Goal: Task Accomplishment & Management: Complete application form

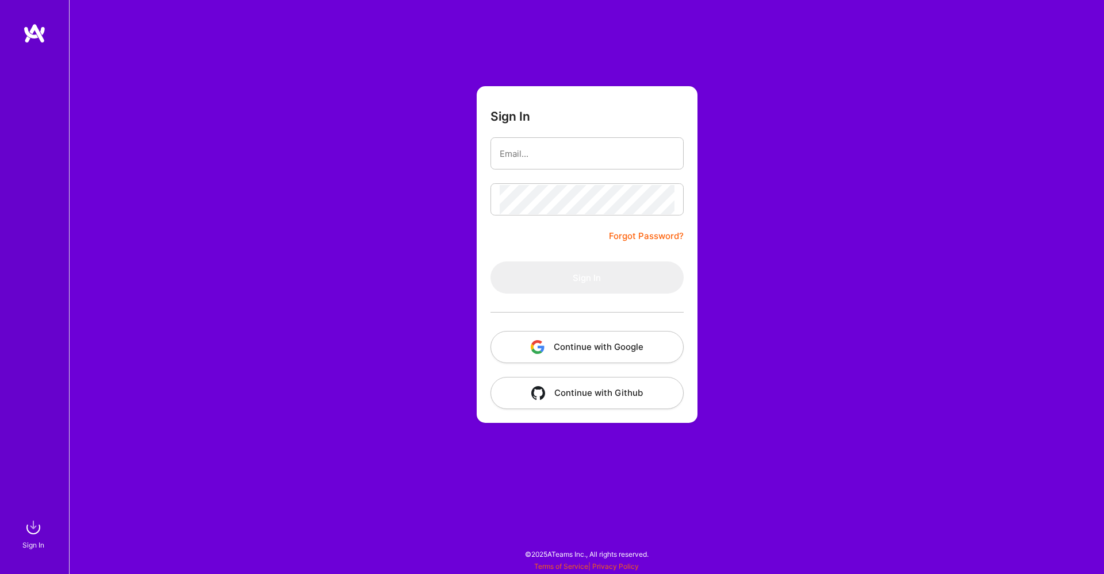
click at [593, 351] on button "Continue with Google" at bounding box center [586, 347] width 193 height 32
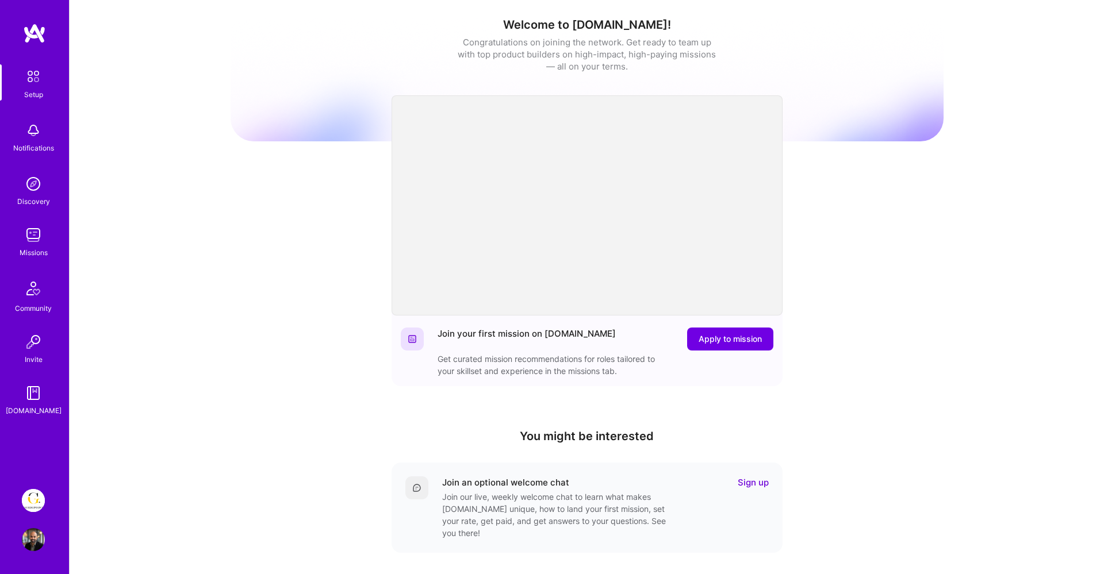
click at [34, 498] on img at bounding box center [33, 500] width 23 height 23
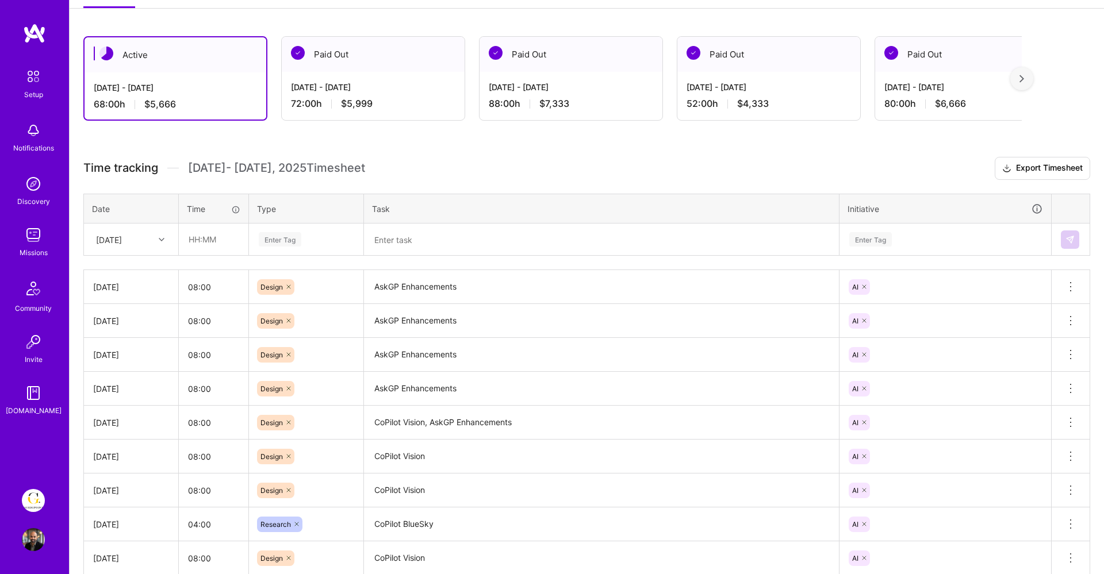
scroll to position [264, 0]
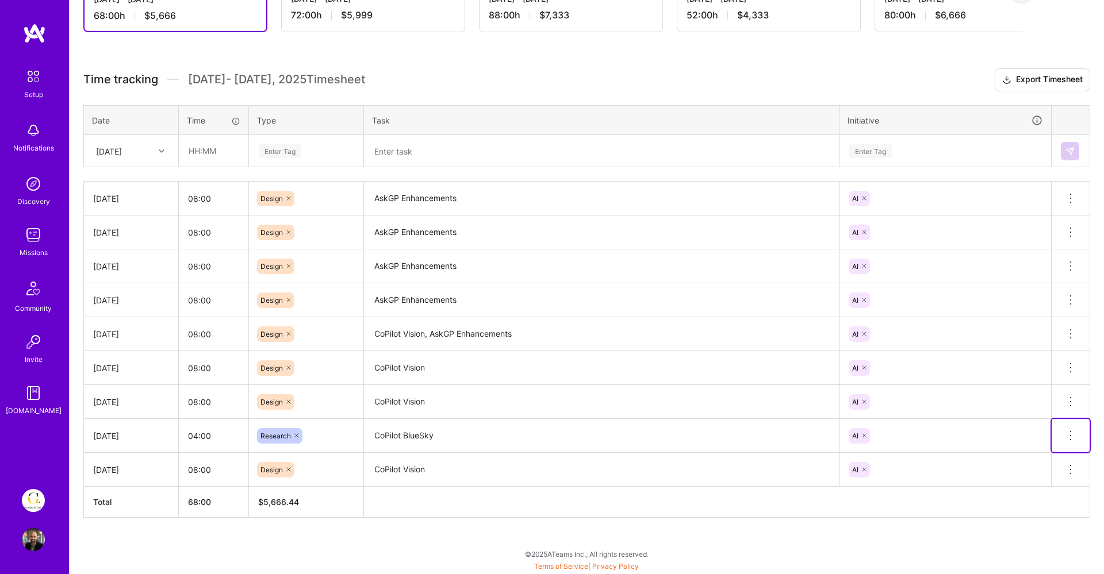
click at [1068, 435] on icon at bounding box center [1070, 436] width 14 height 14
click at [1039, 455] on button "Delete row" at bounding box center [1042, 455] width 60 height 28
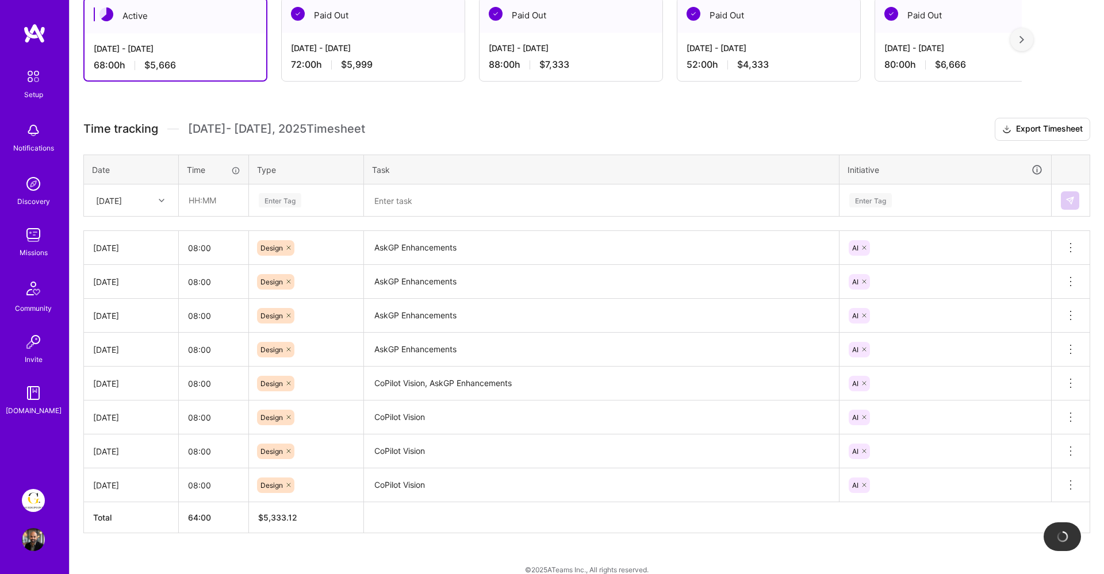
scroll to position [201, 0]
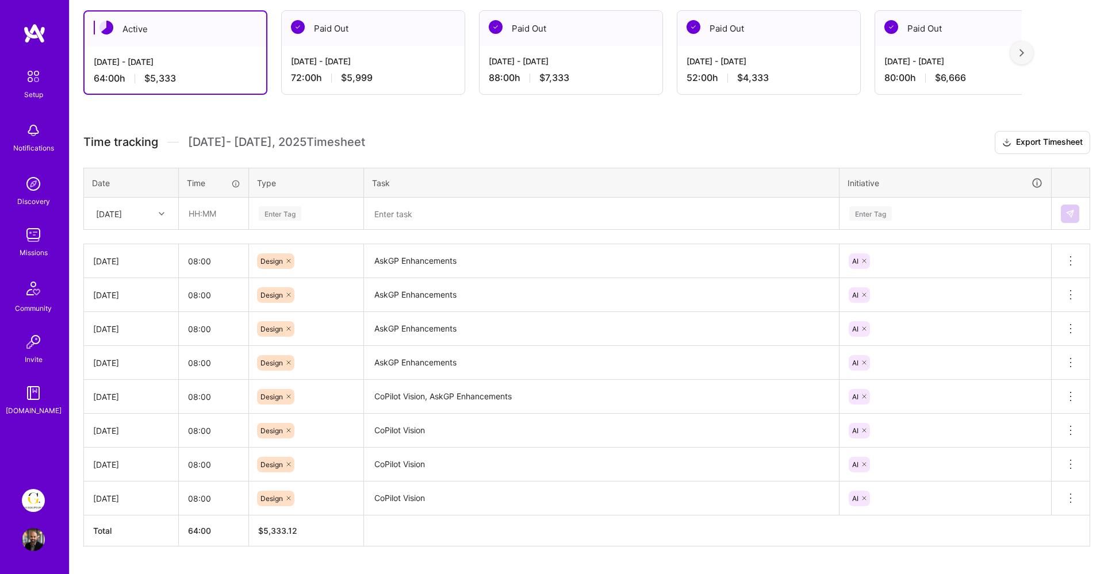
click at [159, 214] on icon at bounding box center [162, 214] width 6 height 6
click at [117, 355] on div "[DATE]" at bounding box center [130, 352] width 93 height 21
click at [148, 216] on div "[DATE]" at bounding box center [122, 213] width 64 height 19
click at [121, 372] on div "[DATE]" at bounding box center [130, 371] width 93 height 21
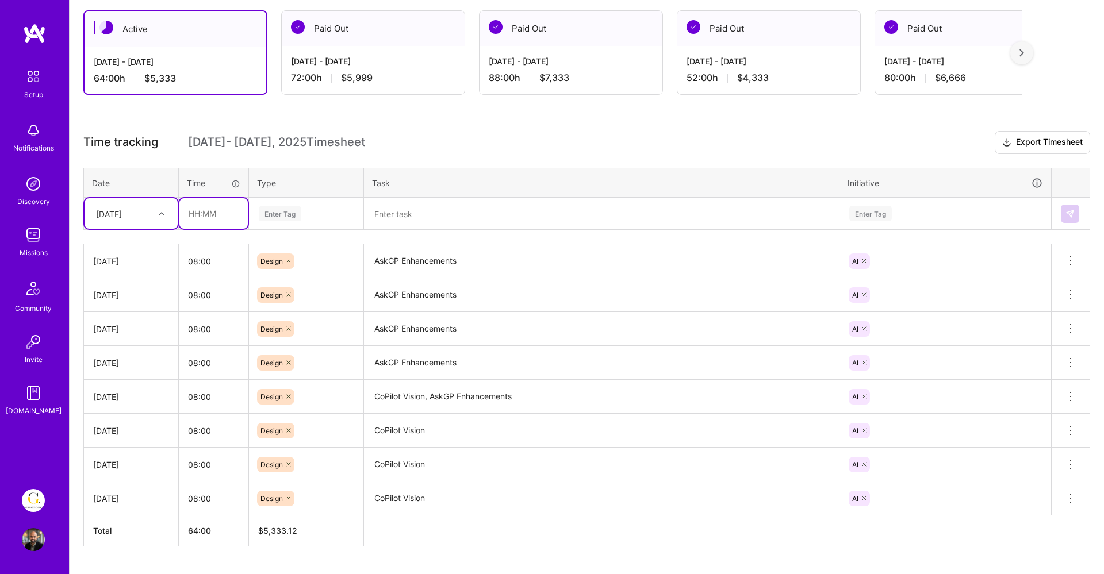
click at [208, 221] on input "text" at bounding box center [213, 213] width 68 height 30
type input "08:00"
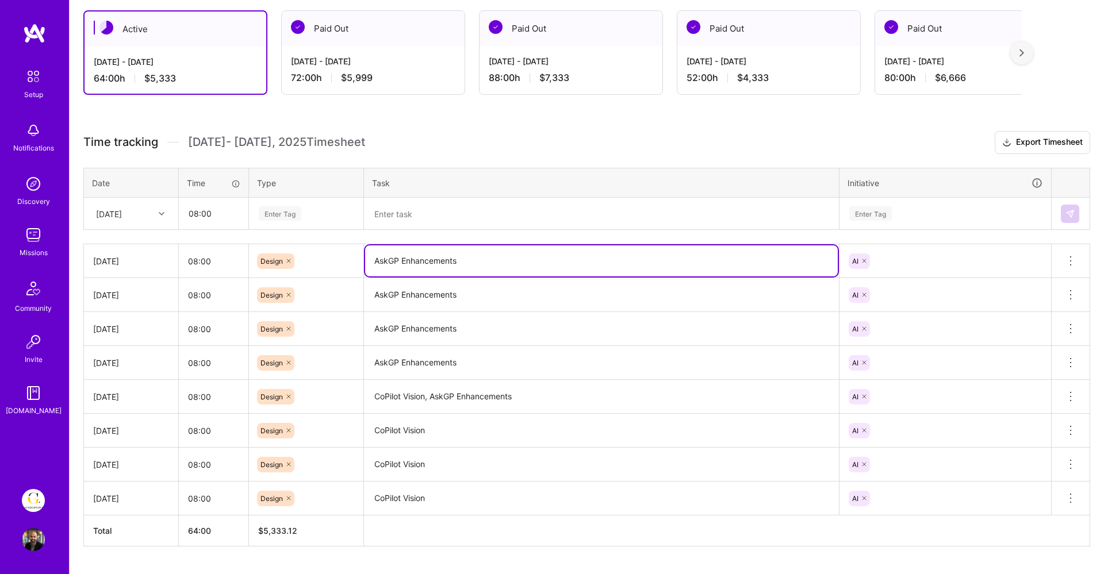
drag, startPoint x: 482, startPoint y: 261, endPoint x: 368, endPoint y: 245, distance: 114.9
click at [367, 245] on td "AskGP Enhancements" at bounding box center [601, 261] width 475 height 34
click at [401, 212] on textarea at bounding box center [601, 214] width 472 height 30
paste textarea "AskGP Enhancements"
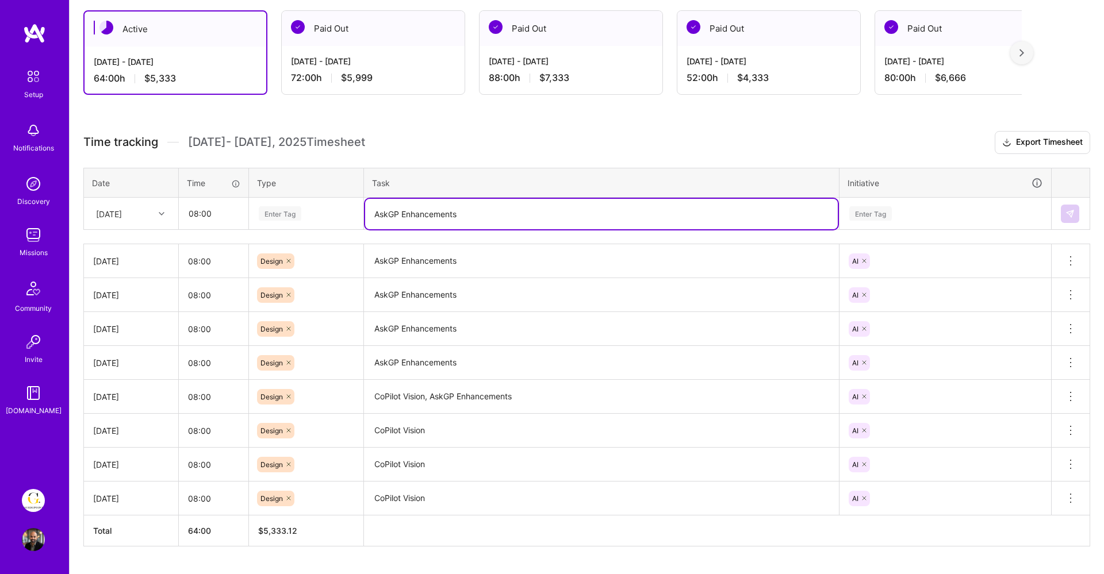
type textarea "AskGP Enhancements"
click at [308, 211] on div "Enter Tag" at bounding box center [306, 213] width 97 height 14
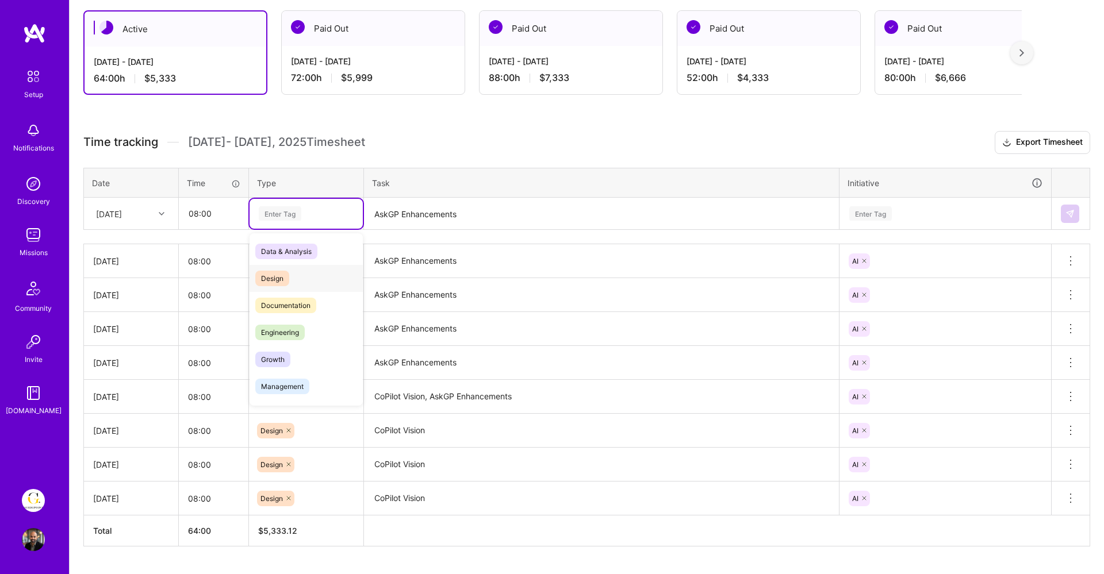
click at [273, 275] on span "Design" at bounding box center [272, 279] width 34 height 16
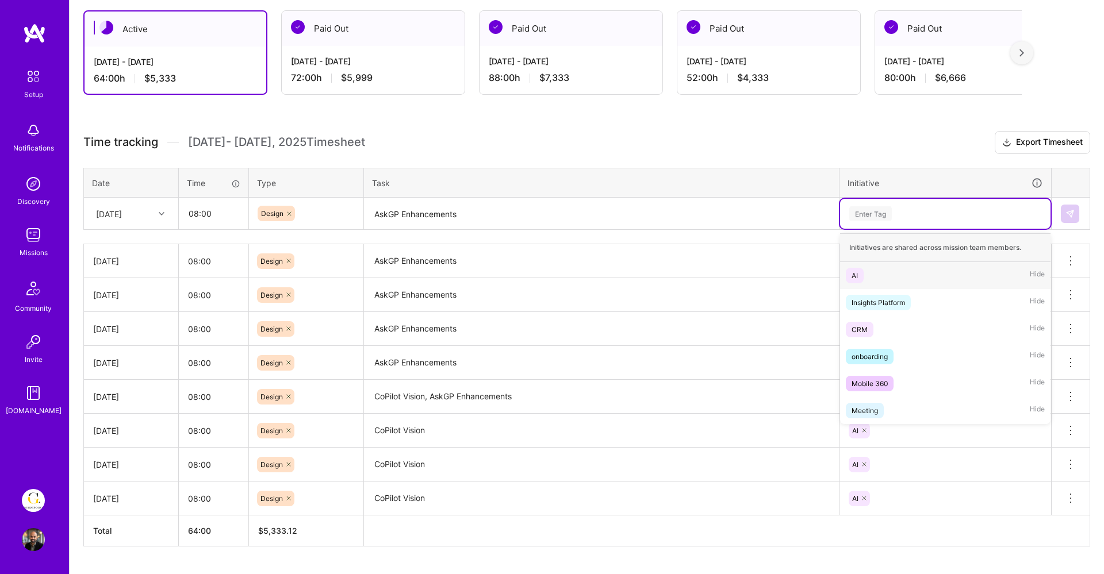
click at [889, 212] on div "Enter Tag" at bounding box center [870, 214] width 43 height 18
click at [865, 274] on div "AI Hide" at bounding box center [945, 275] width 210 height 27
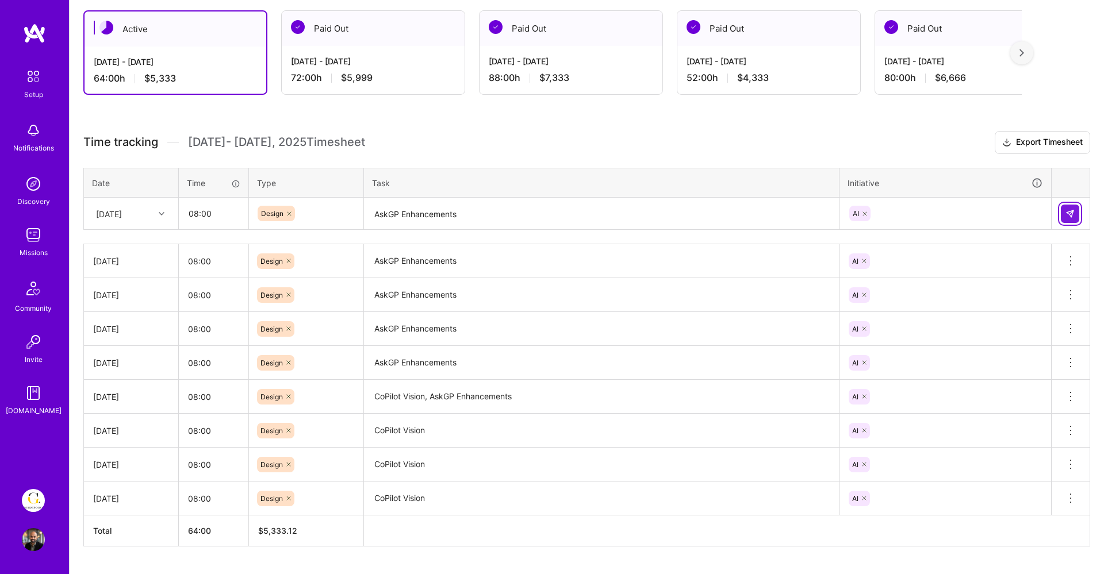
click at [1074, 214] on button at bounding box center [1070, 214] width 18 height 18
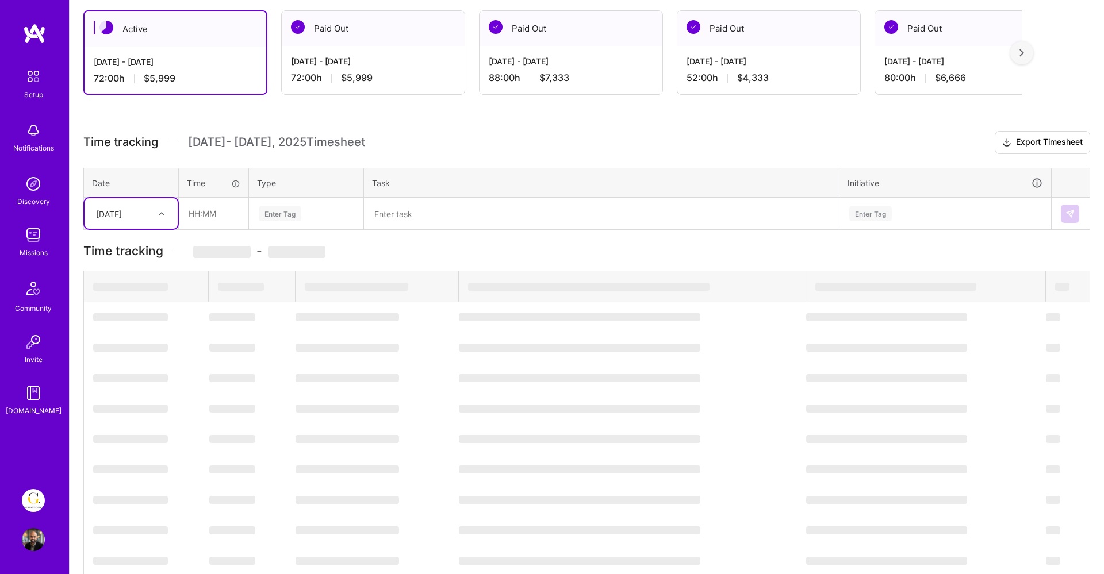
click at [149, 216] on div "[DATE]" at bounding box center [122, 213] width 64 height 19
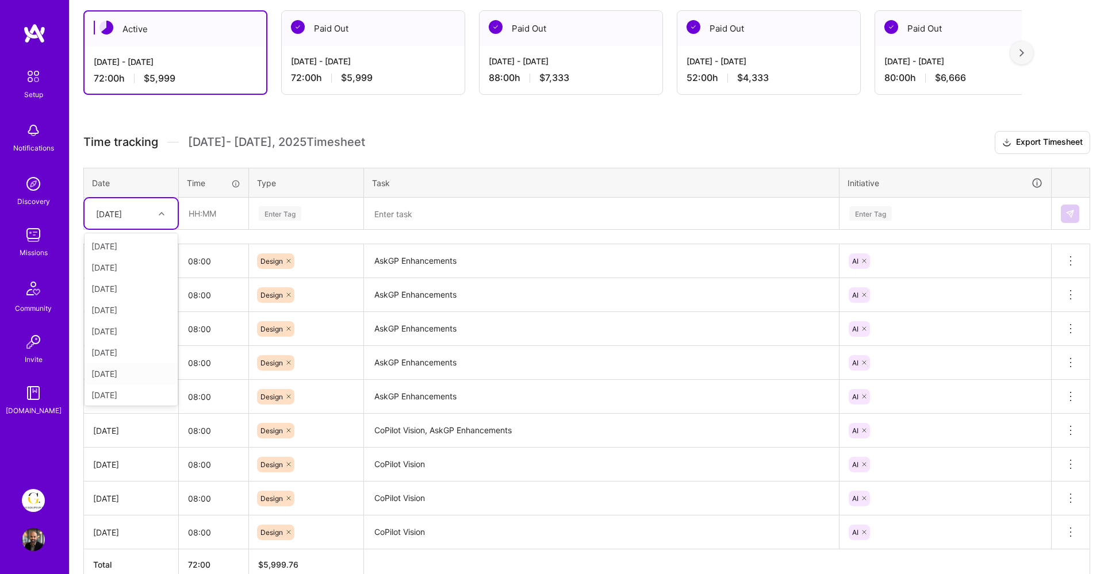
click at [109, 366] on div "[DATE]" at bounding box center [130, 373] width 93 height 21
click at [218, 217] on input "text" at bounding box center [213, 213] width 68 height 30
type input "08:00"
click at [274, 217] on div "Enter Tag" at bounding box center [280, 214] width 43 height 18
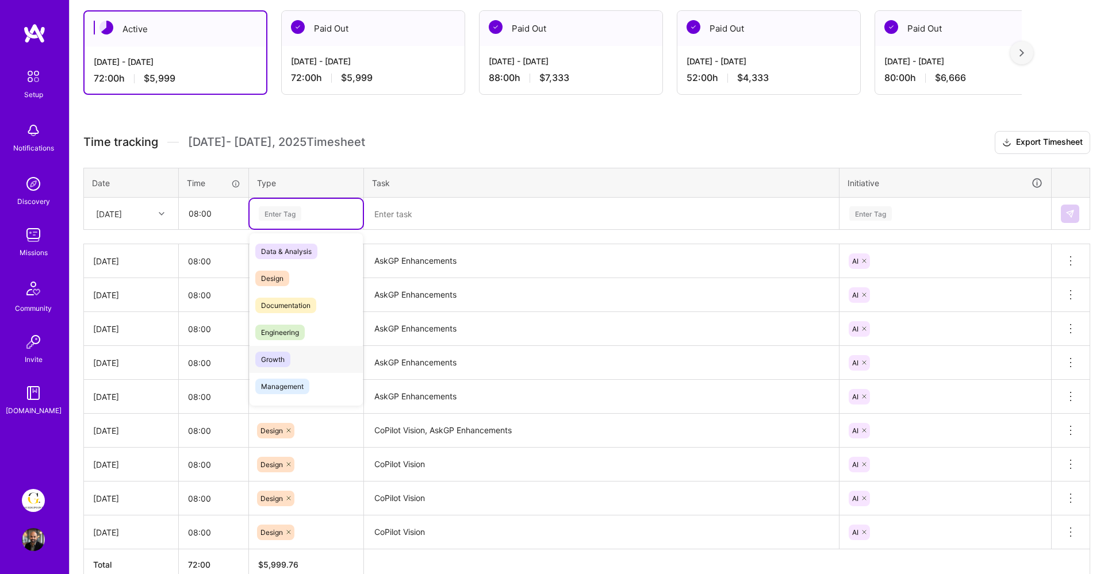
drag, startPoint x: 276, startPoint y: 279, endPoint x: 280, endPoint y: 364, distance: 85.1
click at [280, 364] on div "Data & Analysis Design Documentation Engineering Growth Management Marketing Me…" at bounding box center [305, 427] width 113 height 378
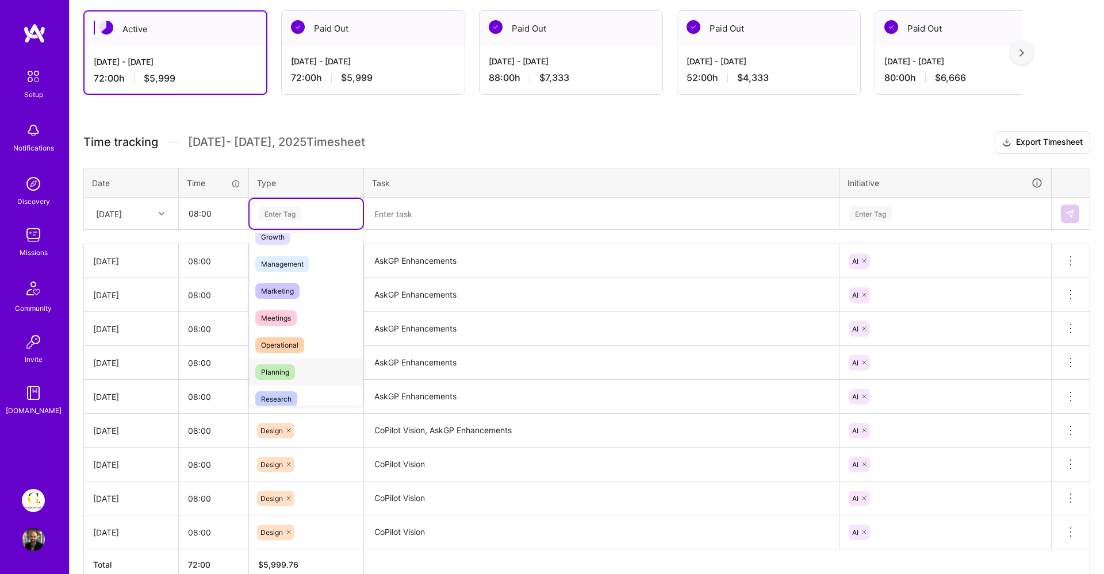
scroll to position [125, 0]
click at [272, 391] on span "Research" at bounding box center [276, 397] width 42 height 16
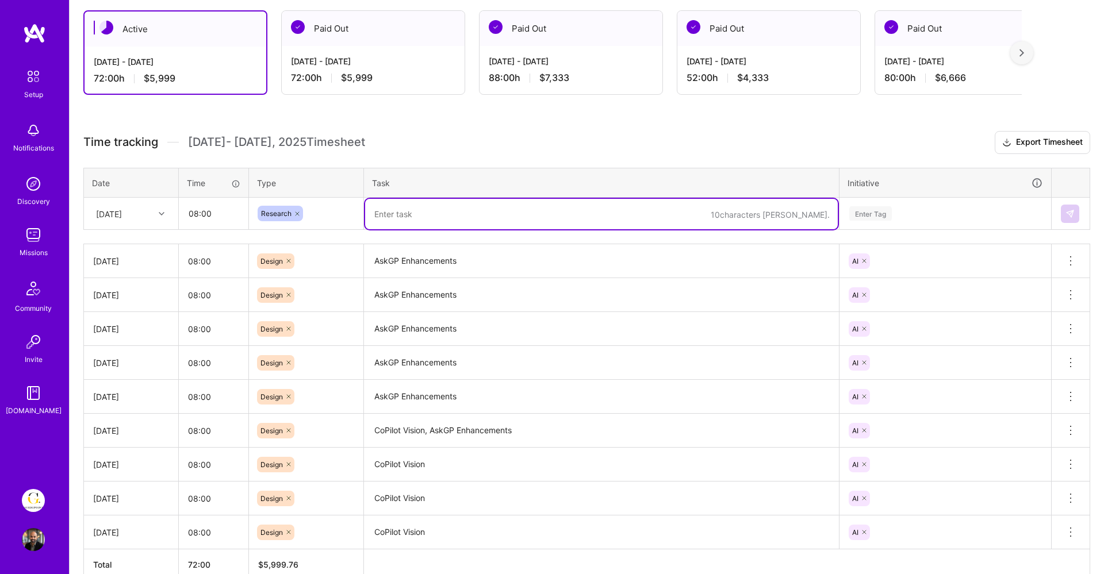
click at [408, 210] on textarea at bounding box center [601, 214] width 472 height 30
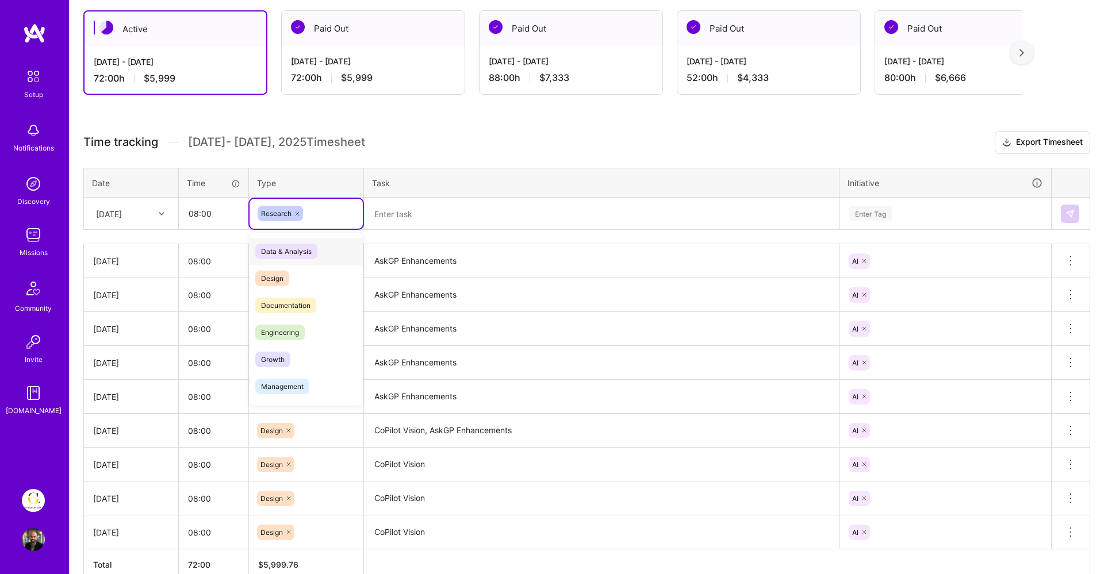
click at [316, 206] on div "Research" at bounding box center [306, 214] width 97 height 16
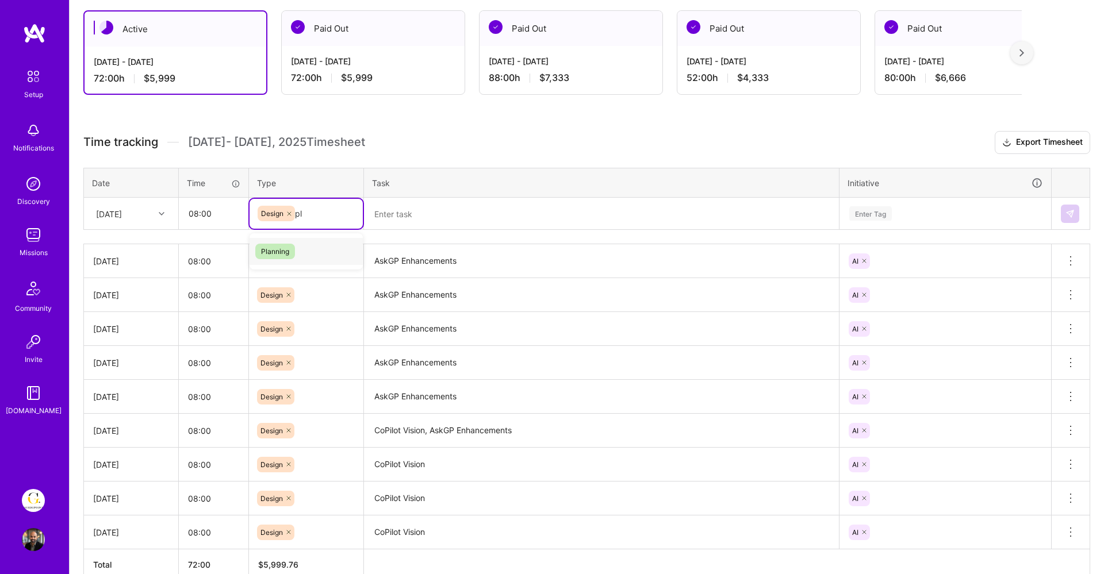
type input "pla"
click at [286, 266] on div "Planning" at bounding box center [305, 251] width 113 height 36
click at [281, 251] on span "Planning" at bounding box center [275, 252] width 40 height 16
click at [293, 207] on div at bounding box center [294, 214] width 11 height 16
click at [292, 212] on div "Enter Tag" at bounding box center [280, 214] width 43 height 18
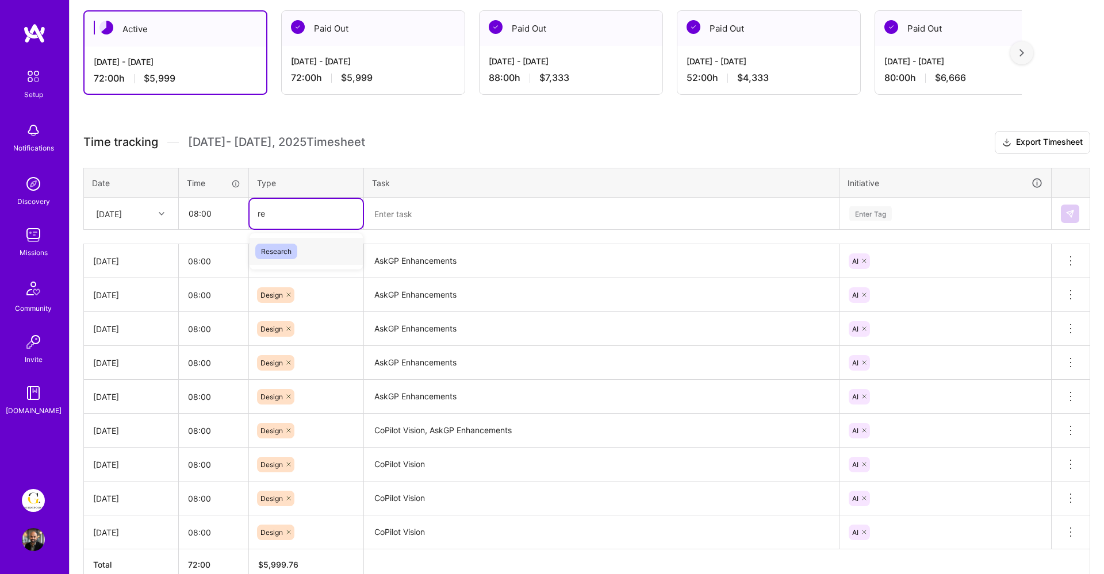
type input "res"
click at [284, 251] on span "Research" at bounding box center [276, 252] width 42 height 16
click at [386, 213] on textarea at bounding box center [601, 214] width 472 height 30
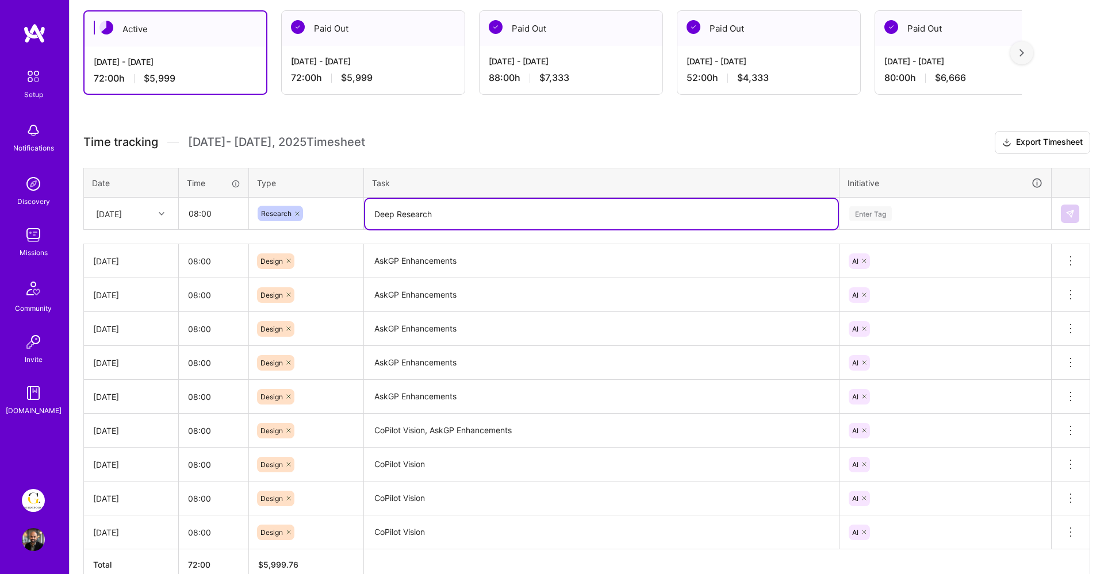
type textarea "Deep Research"
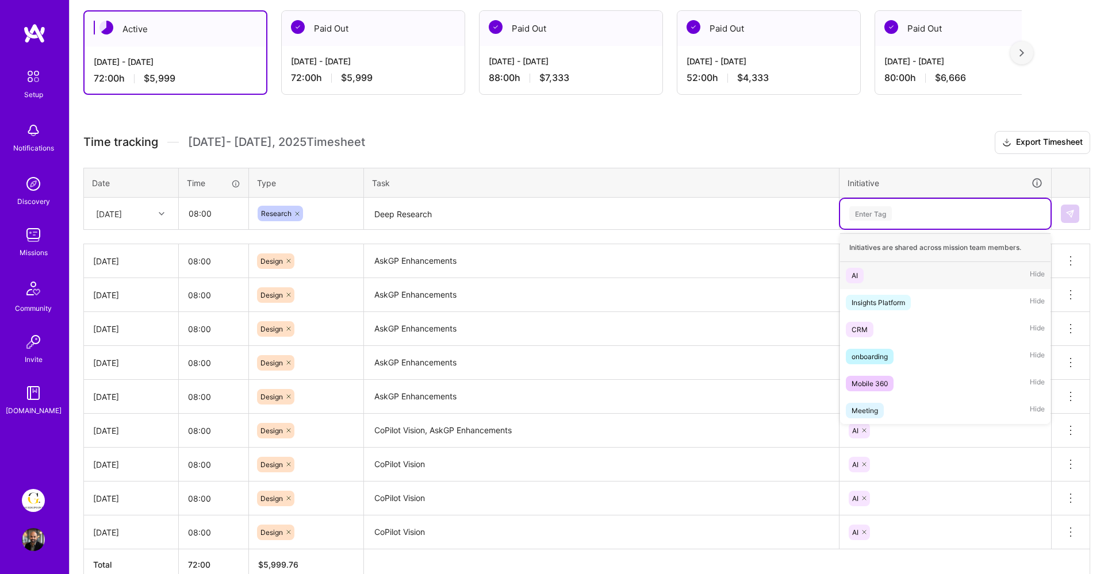
click at [912, 209] on div "Enter Tag" at bounding box center [945, 213] width 194 height 14
click at [866, 277] on div "AI Hide" at bounding box center [945, 275] width 210 height 27
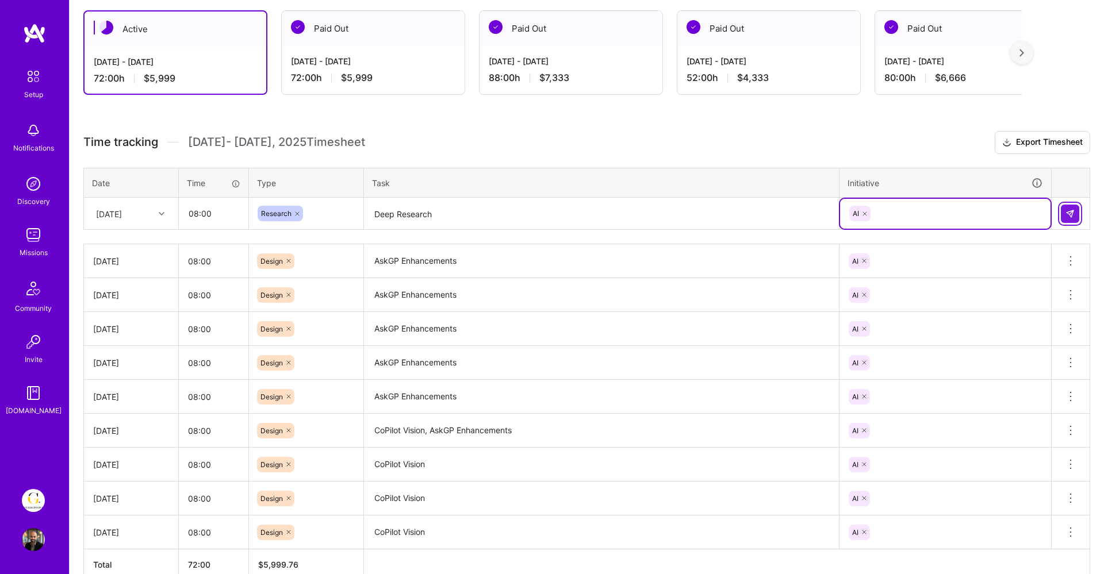
click at [1076, 214] on button at bounding box center [1070, 214] width 18 height 18
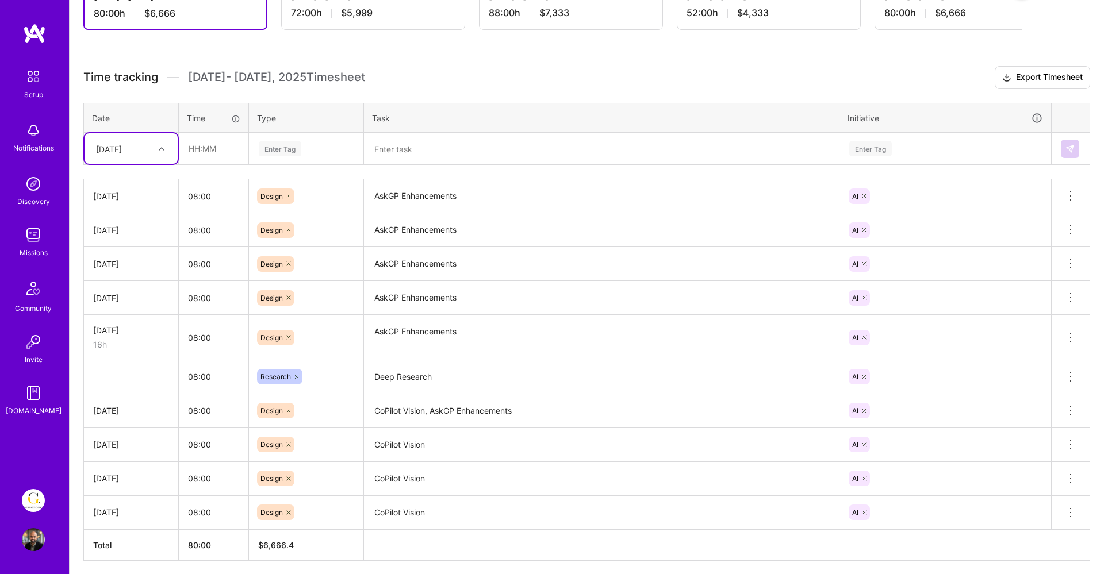
scroll to position [293, 0]
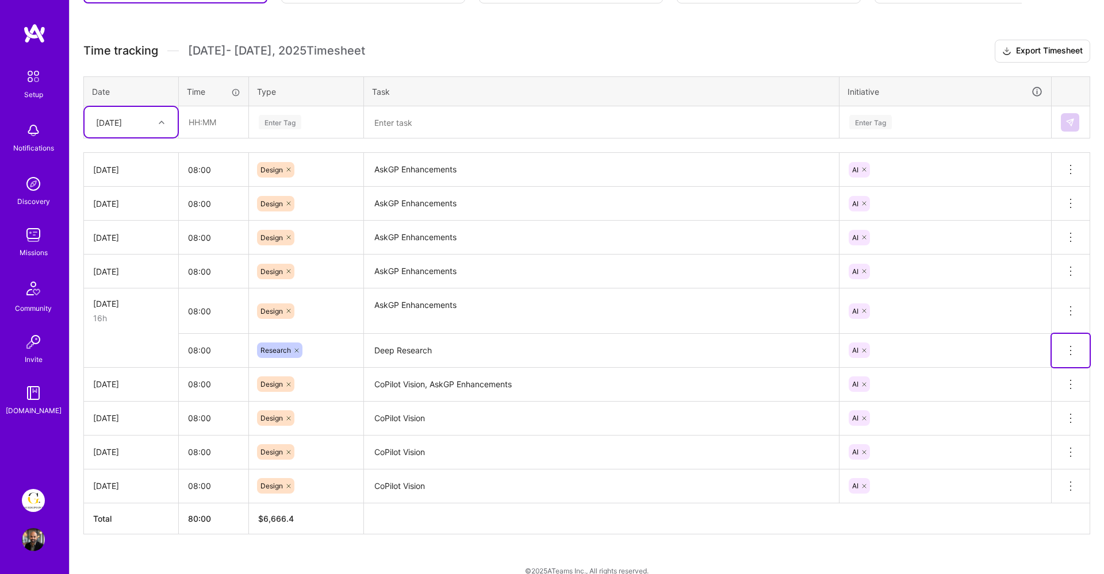
click at [1073, 351] on icon at bounding box center [1070, 351] width 14 height 14
click at [1053, 371] on button "Delete row" at bounding box center [1042, 370] width 60 height 28
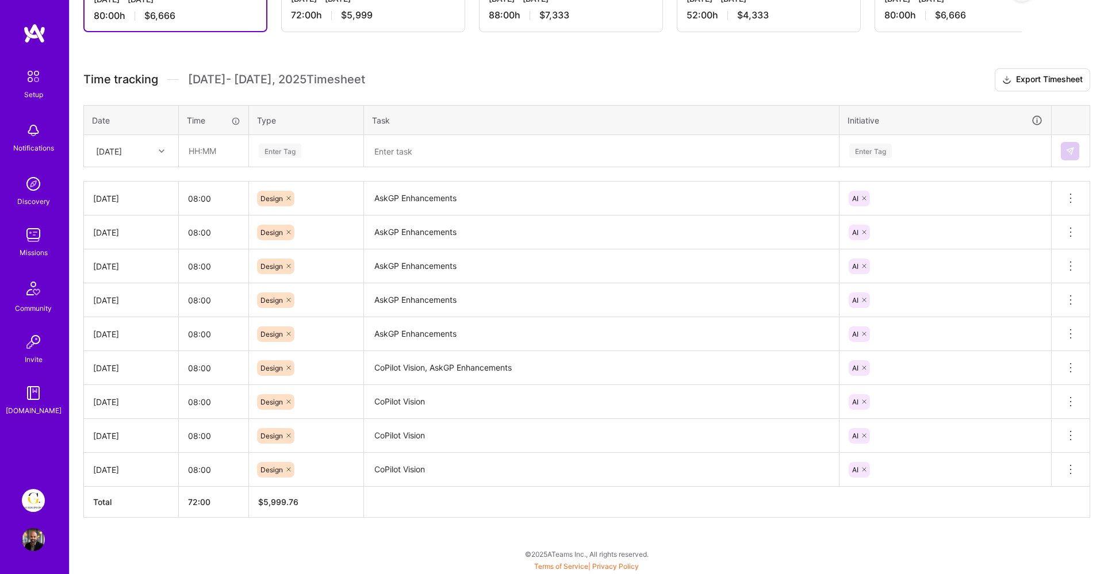
scroll to position [264, 0]
click at [221, 149] on input "text" at bounding box center [213, 151] width 68 height 30
type input "08:00"
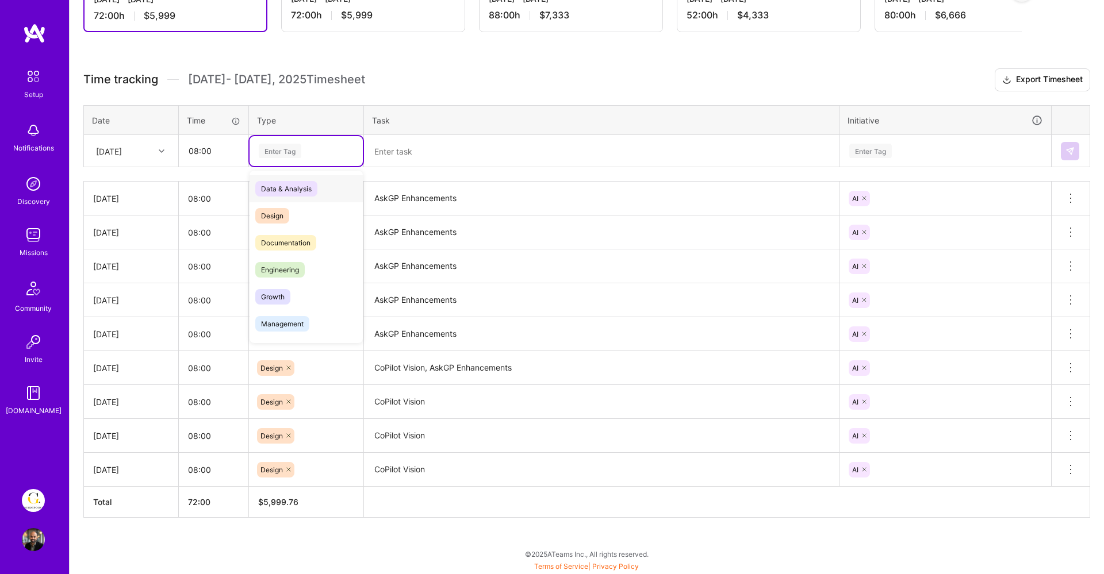
click at [297, 147] on div "Enter Tag" at bounding box center [280, 151] width 43 height 18
click at [272, 214] on span "Design" at bounding box center [272, 216] width 34 height 16
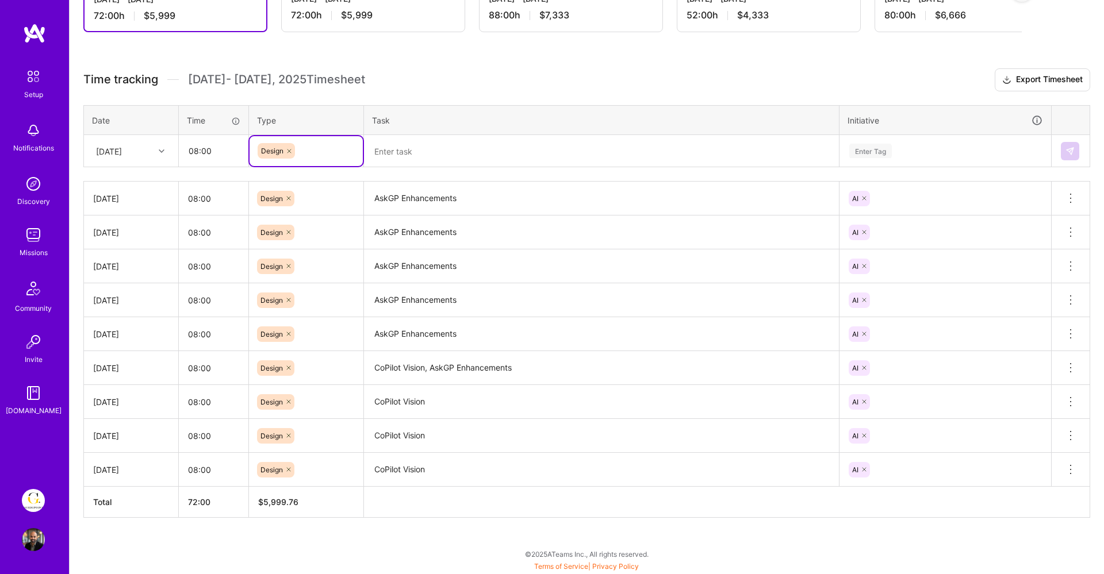
click at [377, 148] on textarea at bounding box center [601, 151] width 472 height 30
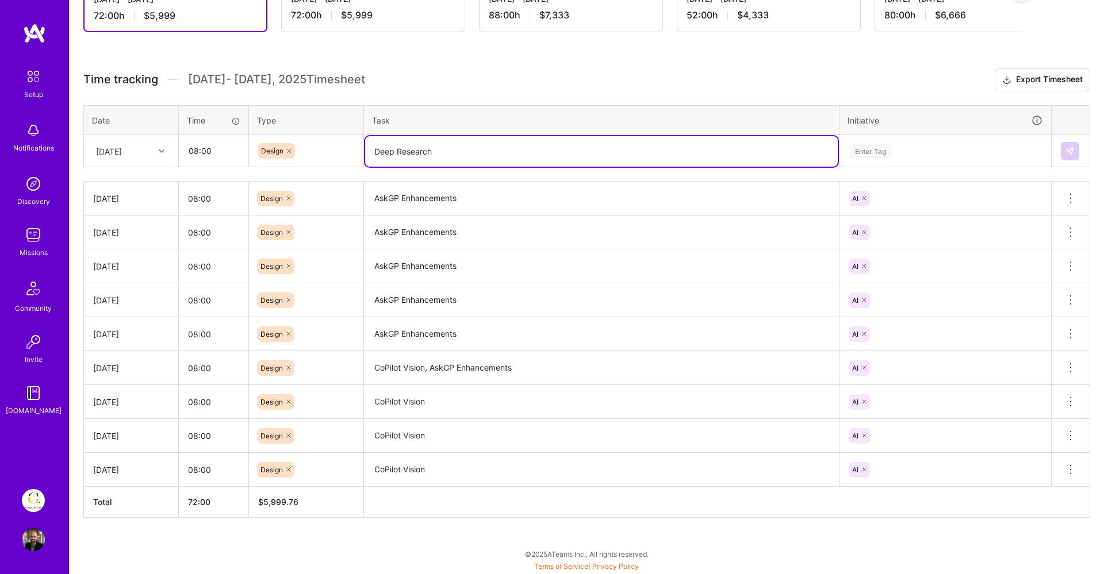
type textarea "Deep Research"
click at [899, 156] on div "Enter Tag" at bounding box center [945, 151] width 194 height 14
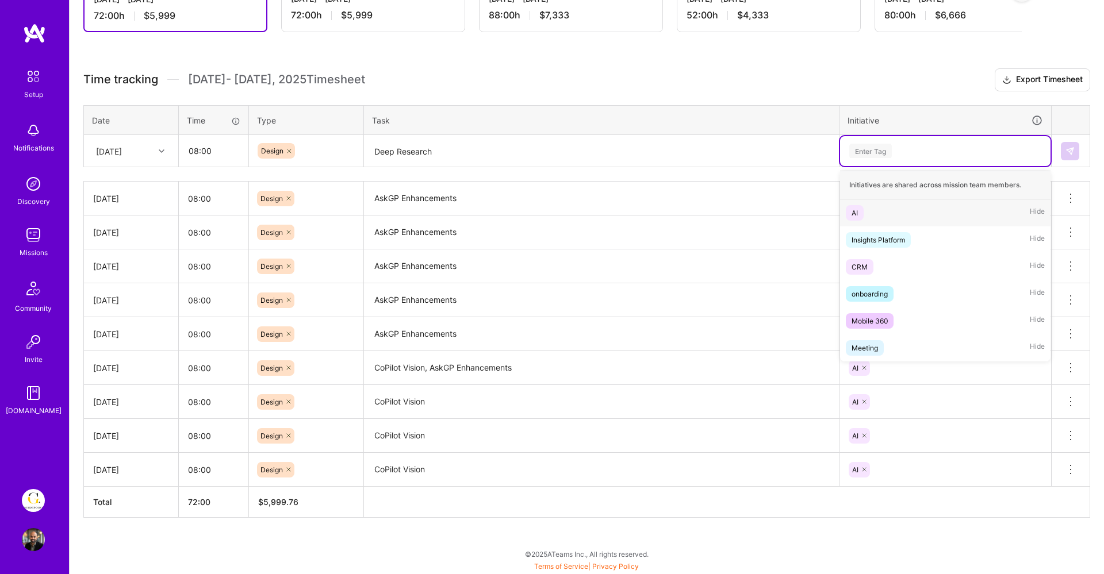
click at [873, 218] on div "AI Hide" at bounding box center [945, 212] width 210 height 27
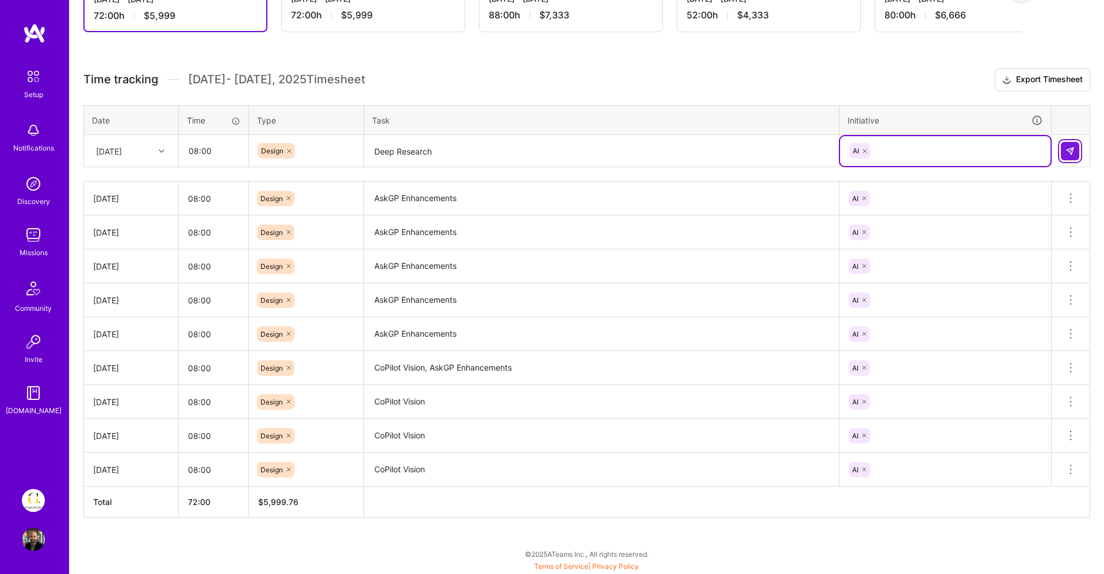
click at [1072, 152] on img at bounding box center [1069, 151] width 9 height 9
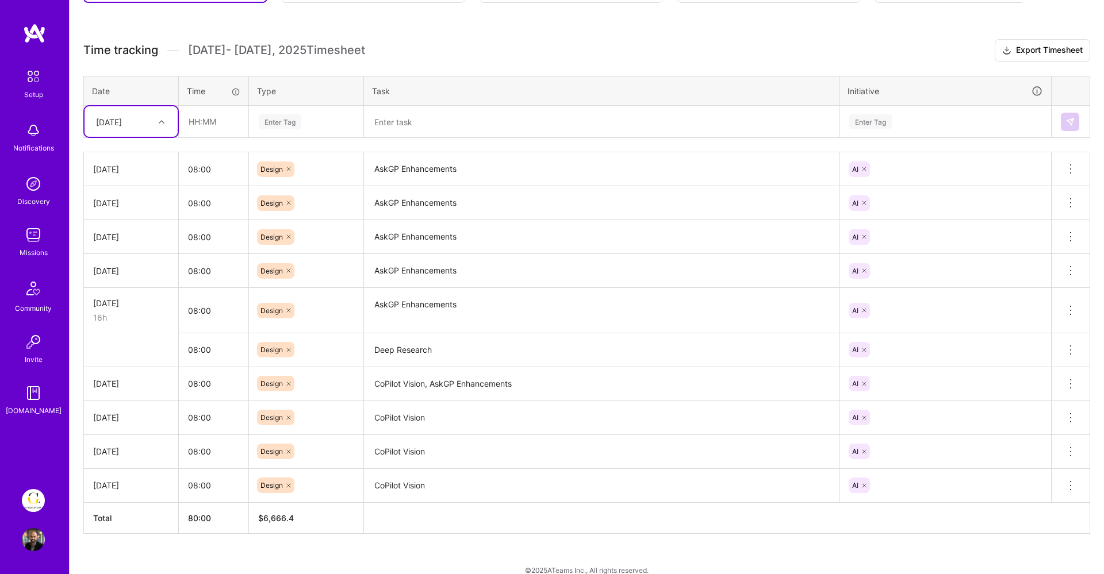
scroll to position [309, 0]
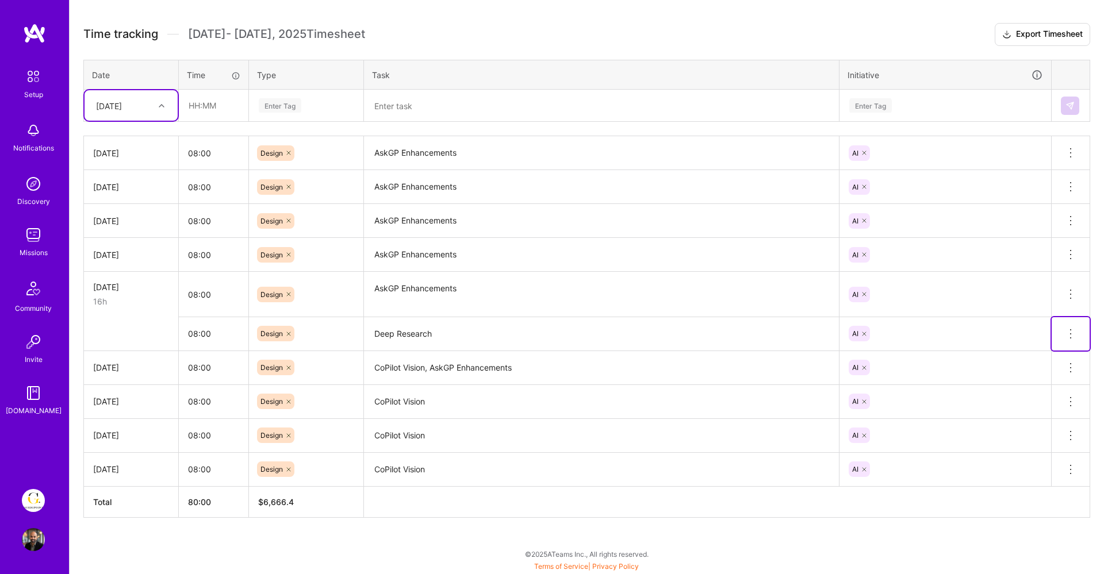
click at [1071, 332] on icon at bounding box center [1070, 334] width 14 height 14
click at [1036, 355] on button "Delete row" at bounding box center [1042, 354] width 60 height 28
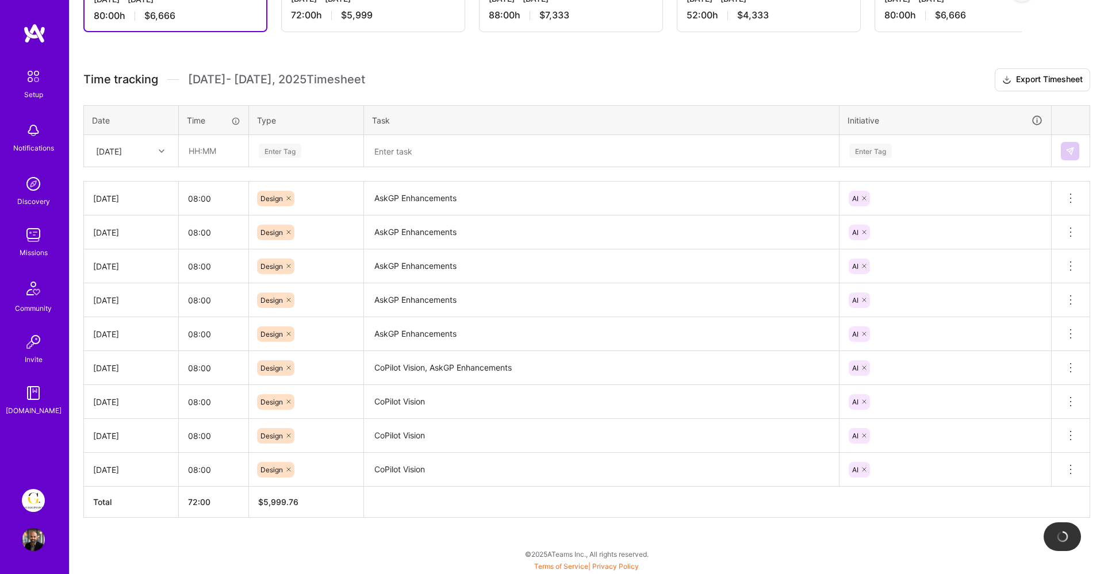
click at [122, 155] on div "[DATE]" at bounding box center [109, 151] width 26 height 12
click at [122, 329] on div "[DATE]" at bounding box center [130, 330] width 93 height 21
click at [209, 159] on input "text" at bounding box center [213, 151] width 68 height 30
type input "08:00"
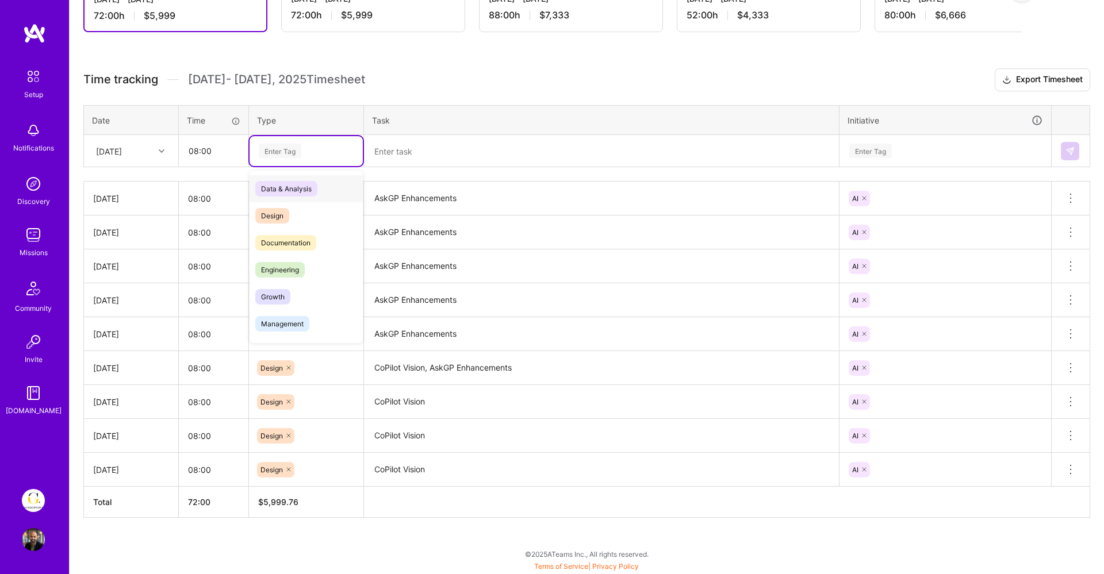
click at [277, 149] on div "Enter Tag" at bounding box center [280, 151] width 43 height 18
click at [283, 224] on div "Design" at bounding box center [305, 215] width 113 height 27
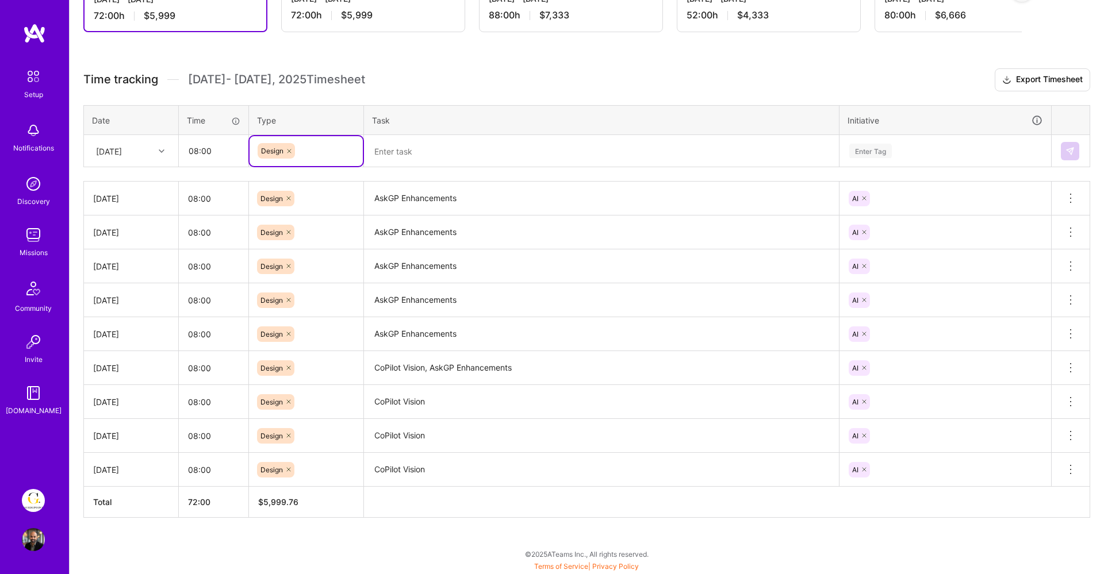
click at [400, 158] on textarea at bounding box center [601, 151] width 472 height 30
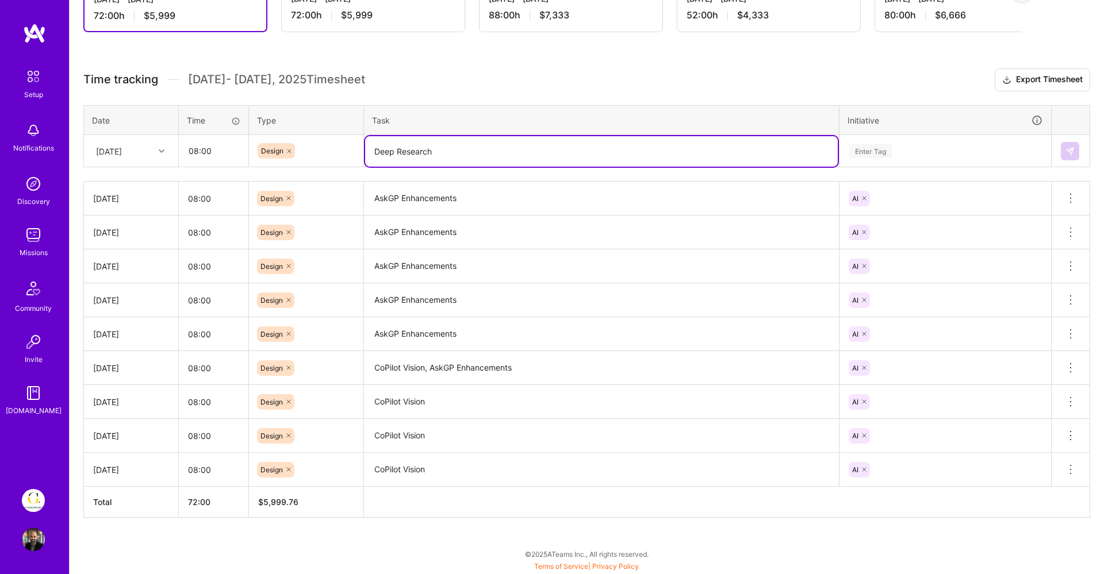
type textarea "Deep Research"
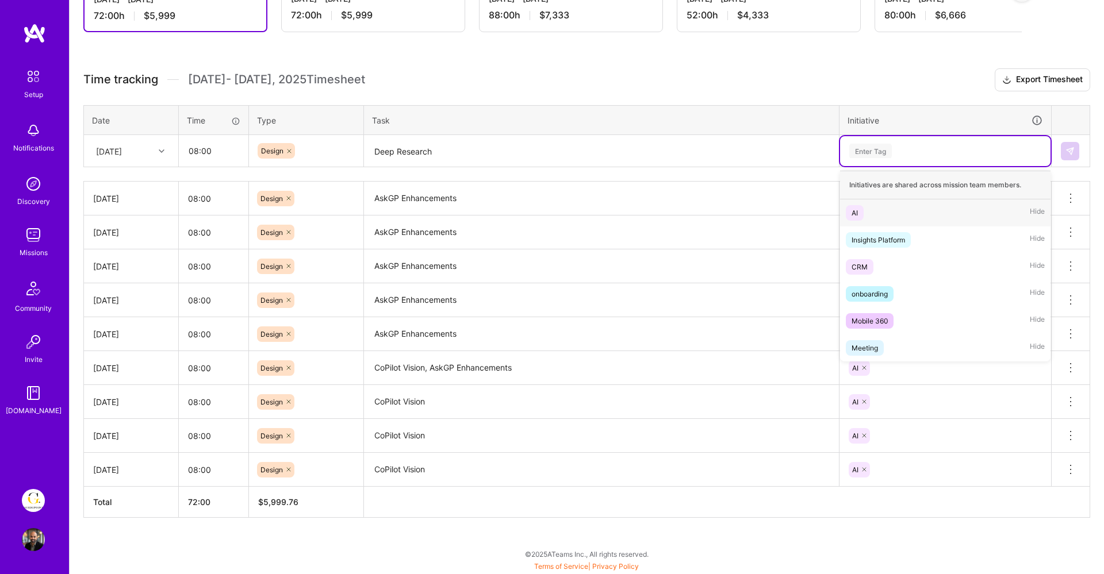
click at [852, 151] on div "Enter Tag" at bounding box center [870, 151] width 43 height 18
click at [866, 212] on div "AI Hide" at bounding box center [945, 212] width 210 height 27
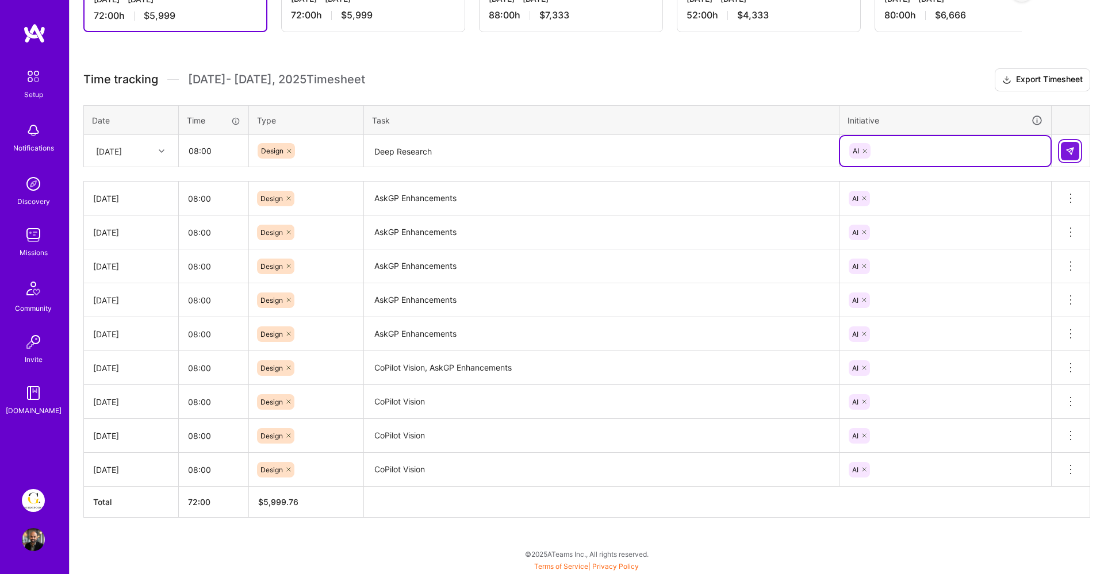
click at [1071, 149] on img at bounding box center [1069, 151] width 9 height 9
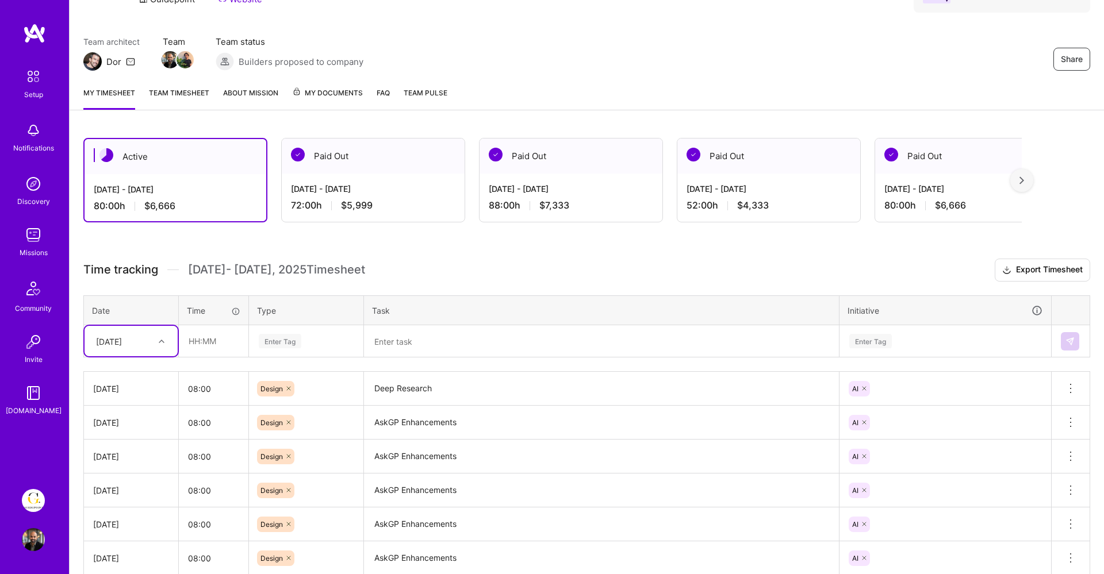
scroll to position [0, 0]
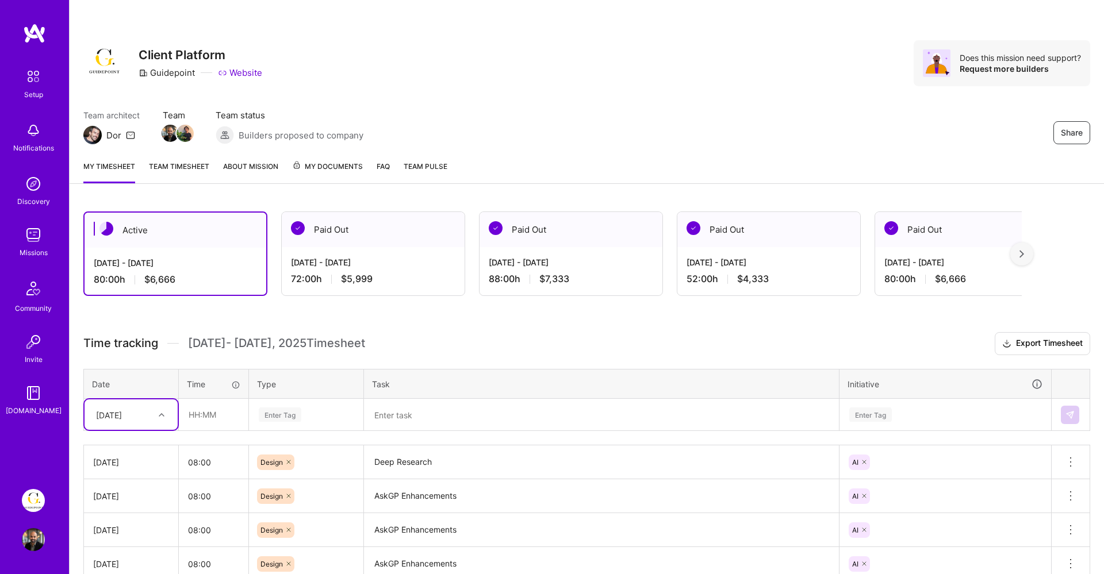
click at [567, 245] on div "Paid Out" at bounding box center [570, 229] width 183 height 35
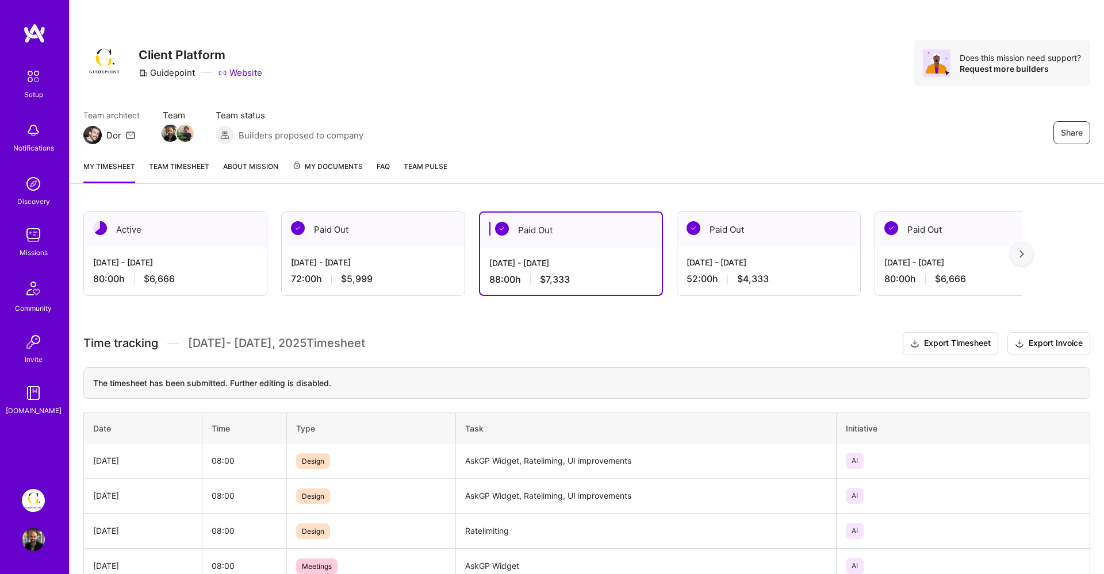
click at [32, 238] on img at bounding box center [33, 235] width 23 height 23
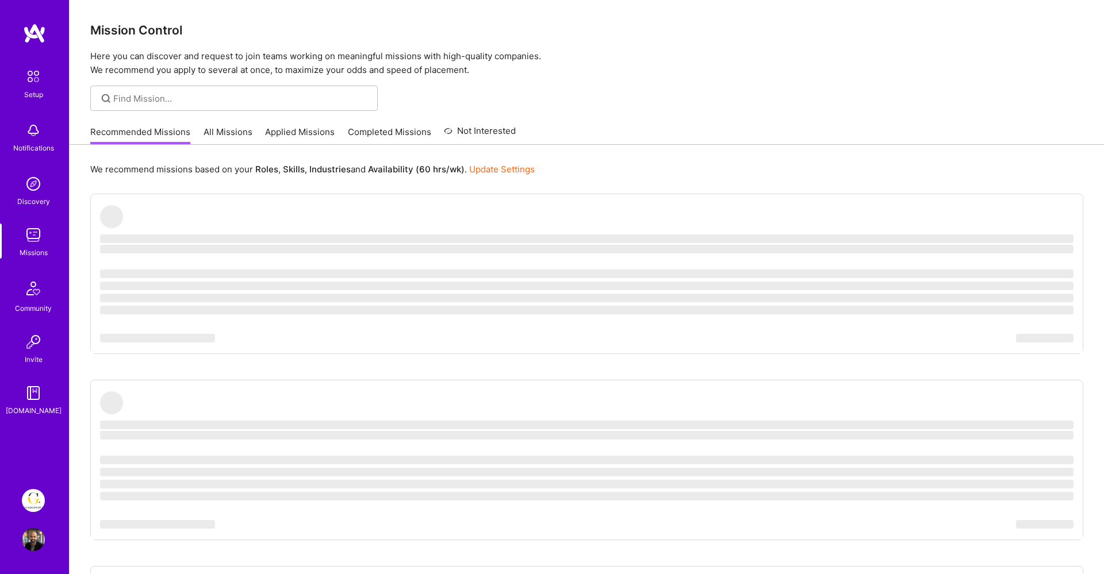
click at [209, 130] on link "All Missions" at bounding box center [227, 135] width 49 height 19
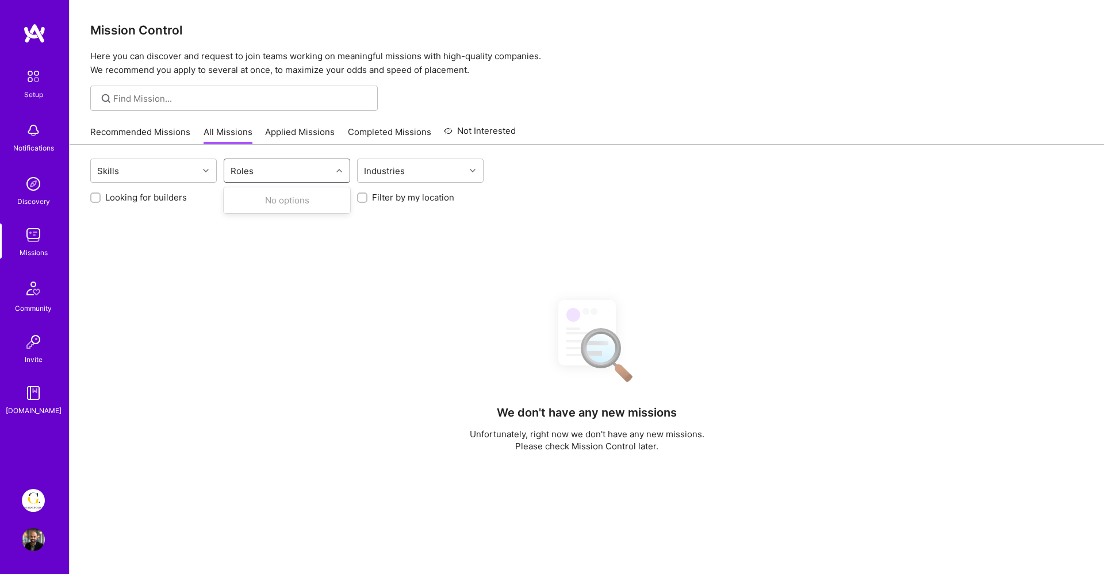
click at [258, 172] on div "Roles" at bounding box center [277, 170] width 107 height 23
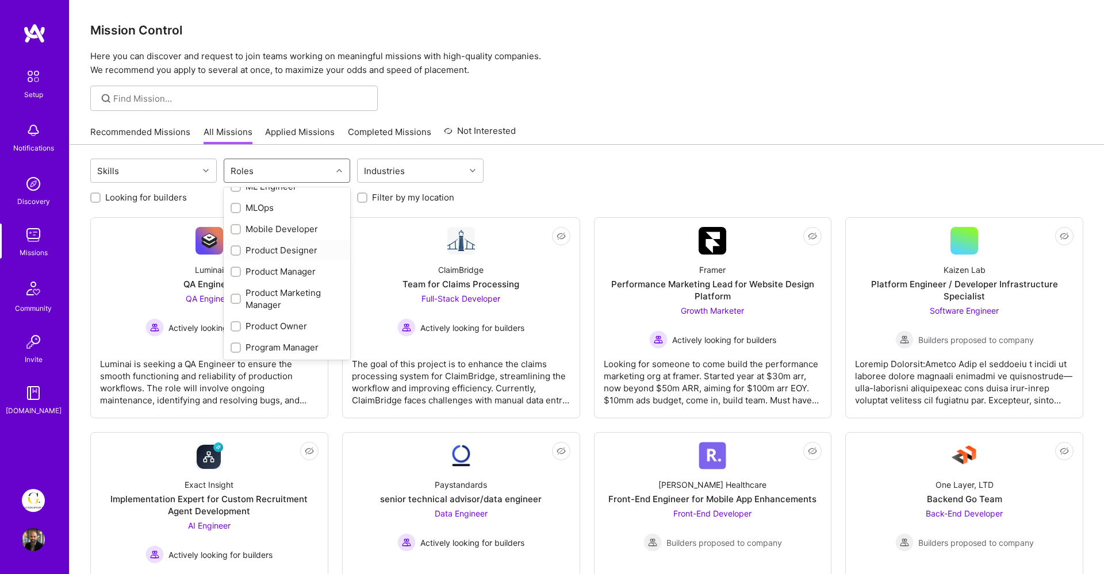
scroll to position [475, 0]
click at [234, 249] on input "checkbox" at bounding box center [237, 249] width 8 height 8
checkbox input "true"
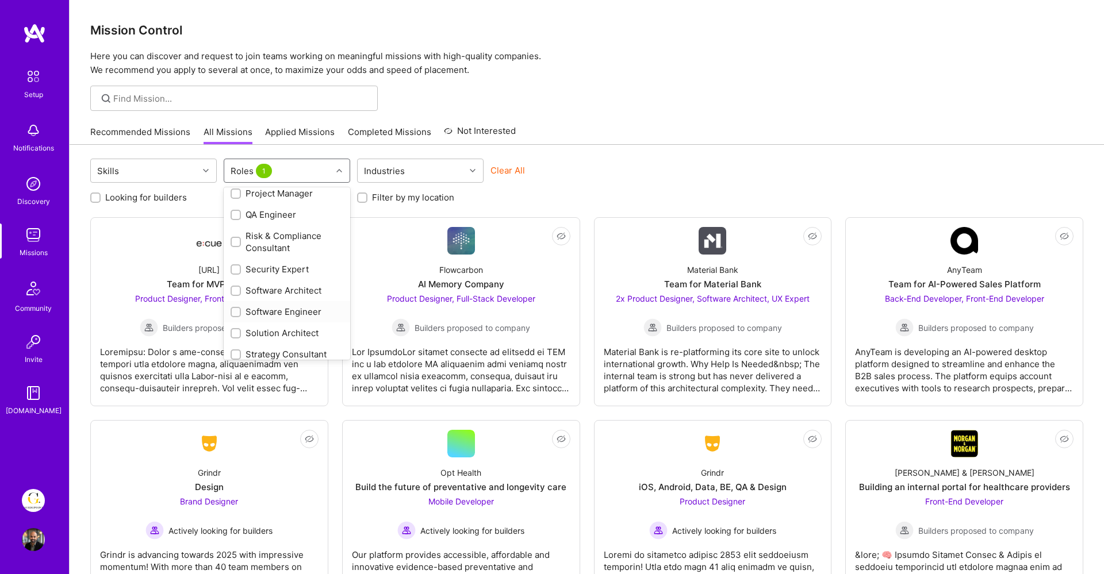
scroll to position [677, 0]
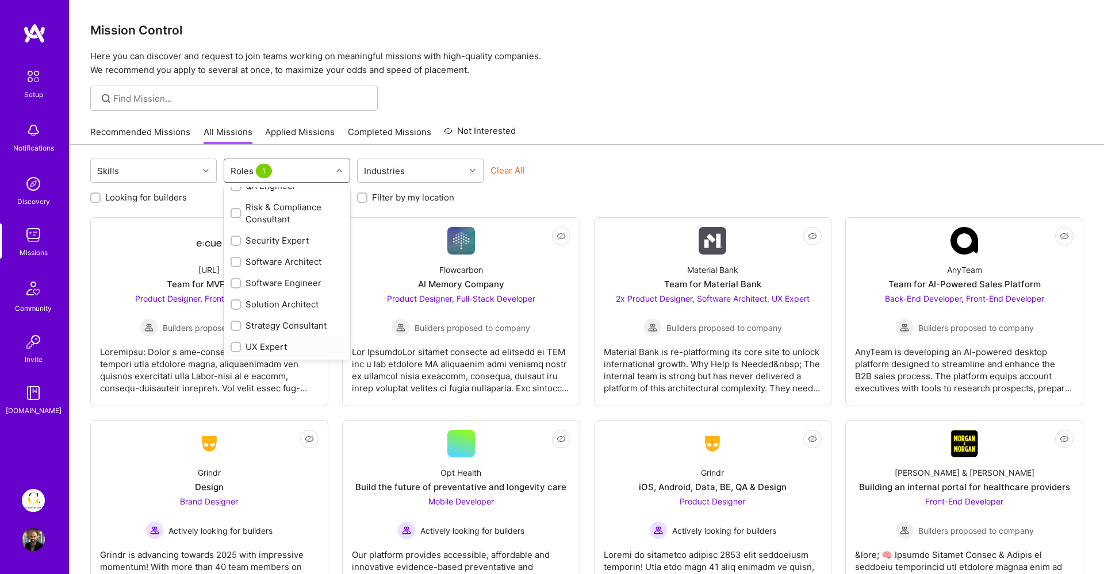
click at [236, 345] on input "checkbox" at bounding box center [237, 348] width 8 height 8
checkbox input "true"
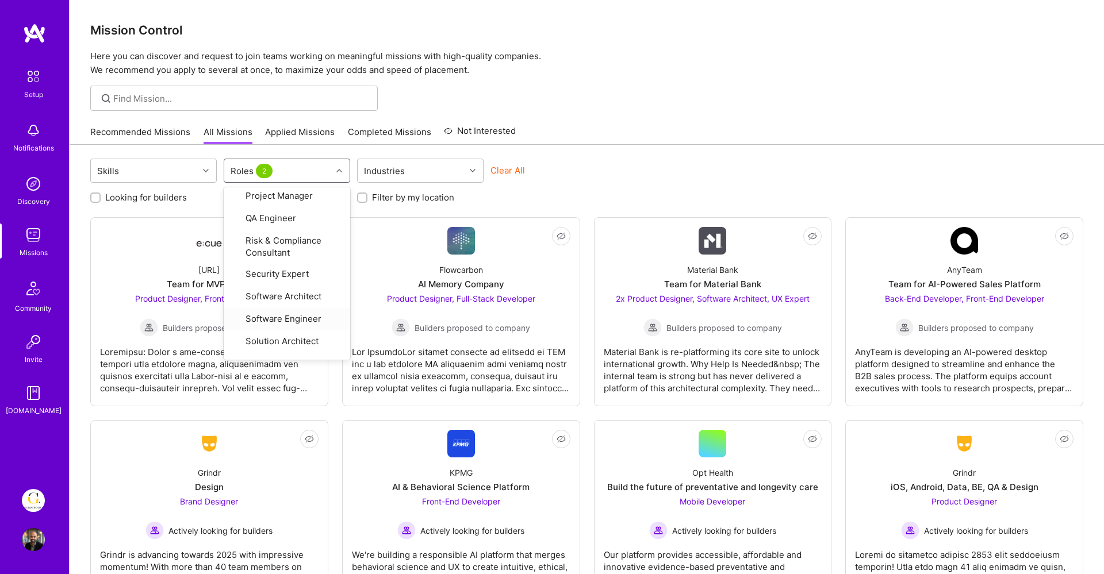
click at [631, 145] on div "Skills option UX Expert, selected. option Software Engineer focused, 35 of 38. …" at bounding box center [587, 492] width 1034 height 695
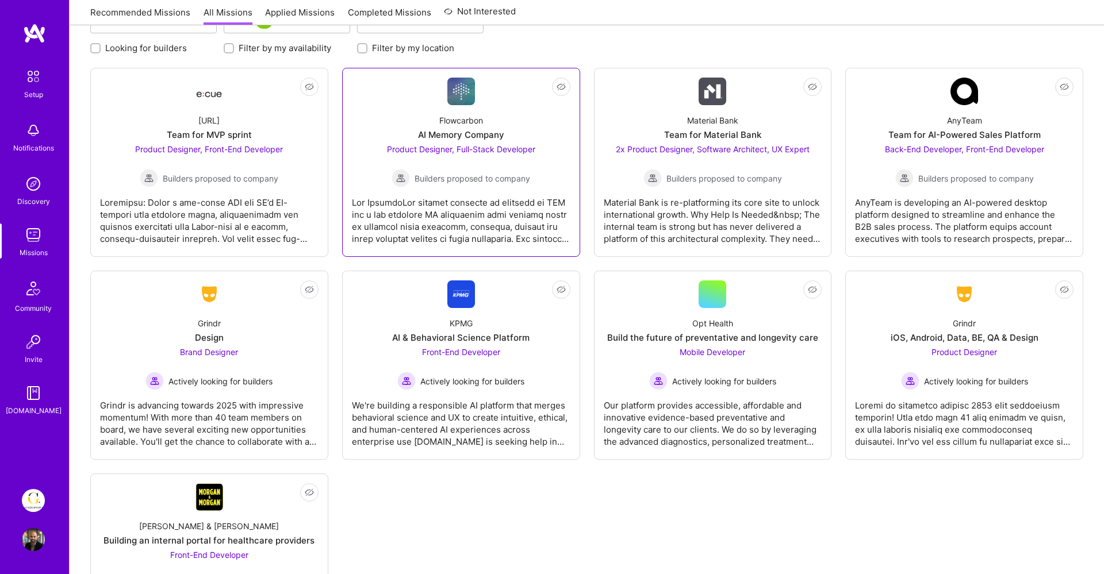
scroll to position [148, 0]
click at [621, 170] on div "Builders proposed to company" at bounding box center [713, 179] width 194 height 18
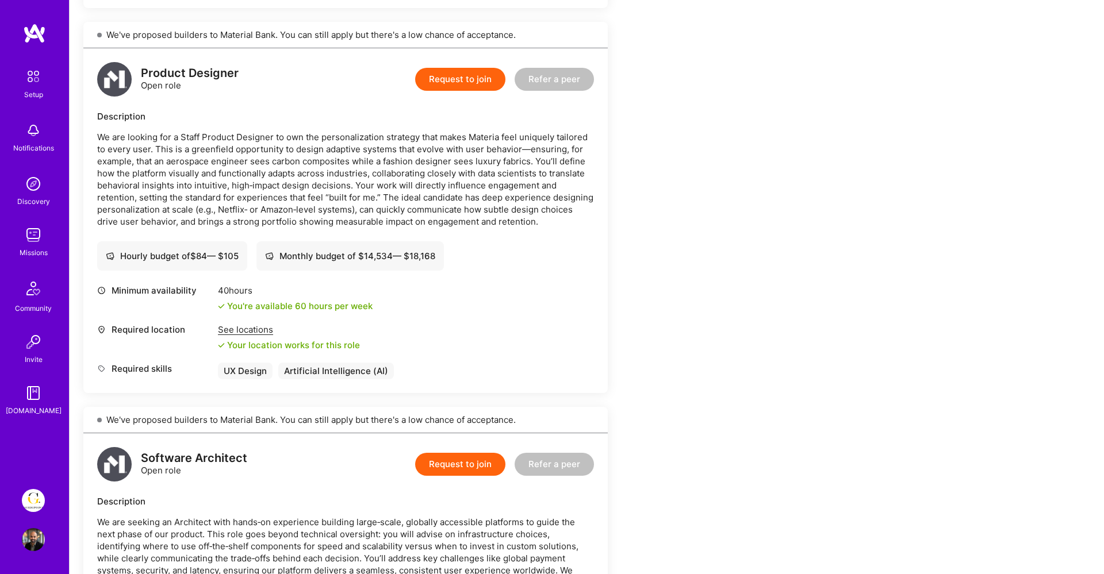
scroll to position [894, 0]
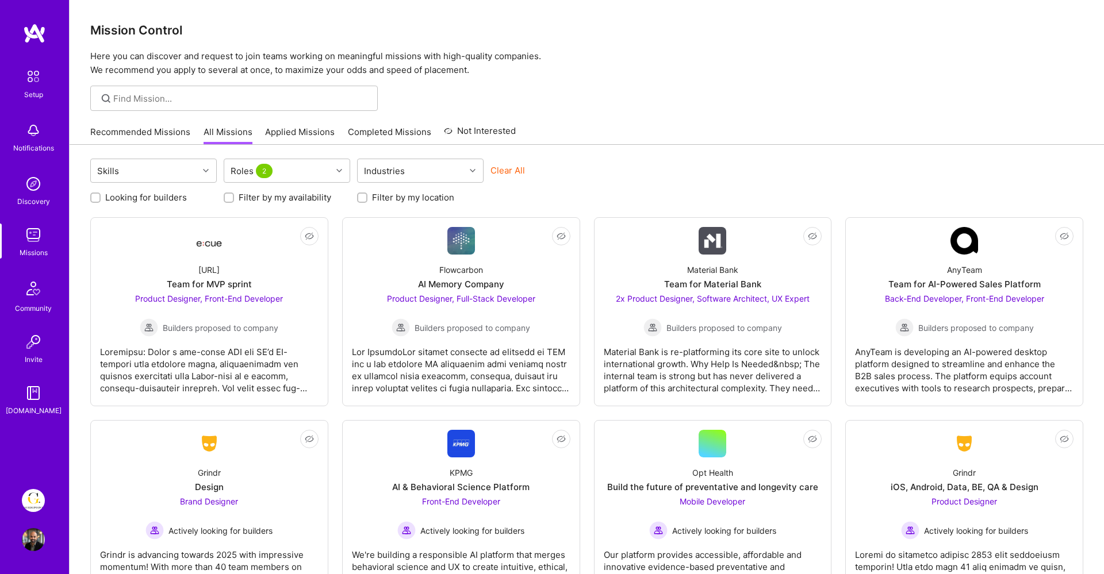
click at [279, 133] on link "Applied Missions" at bounding box center [300, 135] width 70 height 19
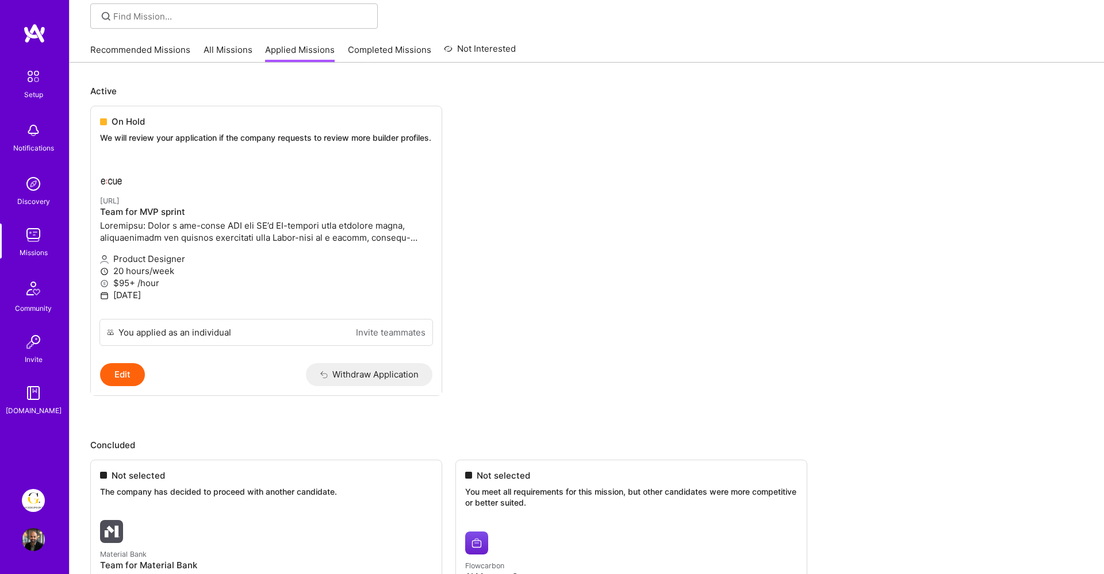
scroll to position [64, 0]
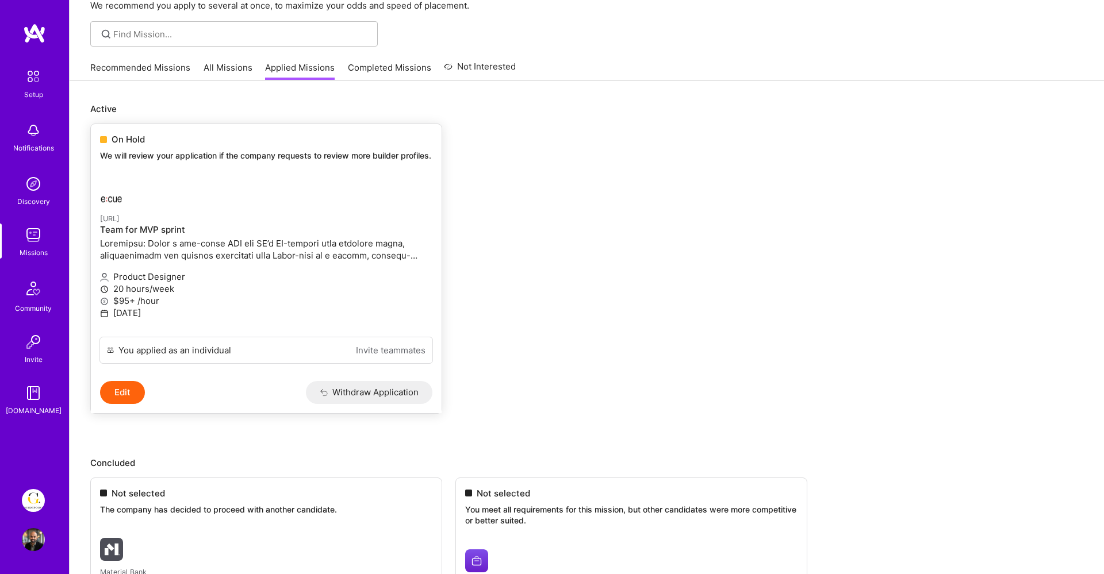
click at [303, 247] on div "[URL] Team for MVP sprint" at bounding box center [266, 238] width 332 height 52
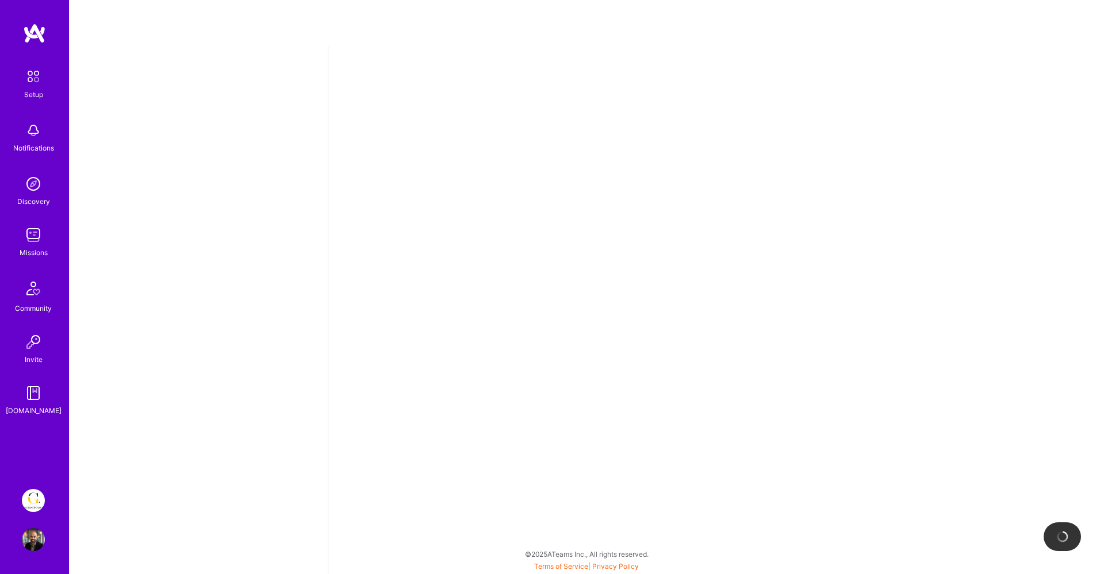
select select "SE"
